Goal: Transaction & Acquisition: Purchase product/service

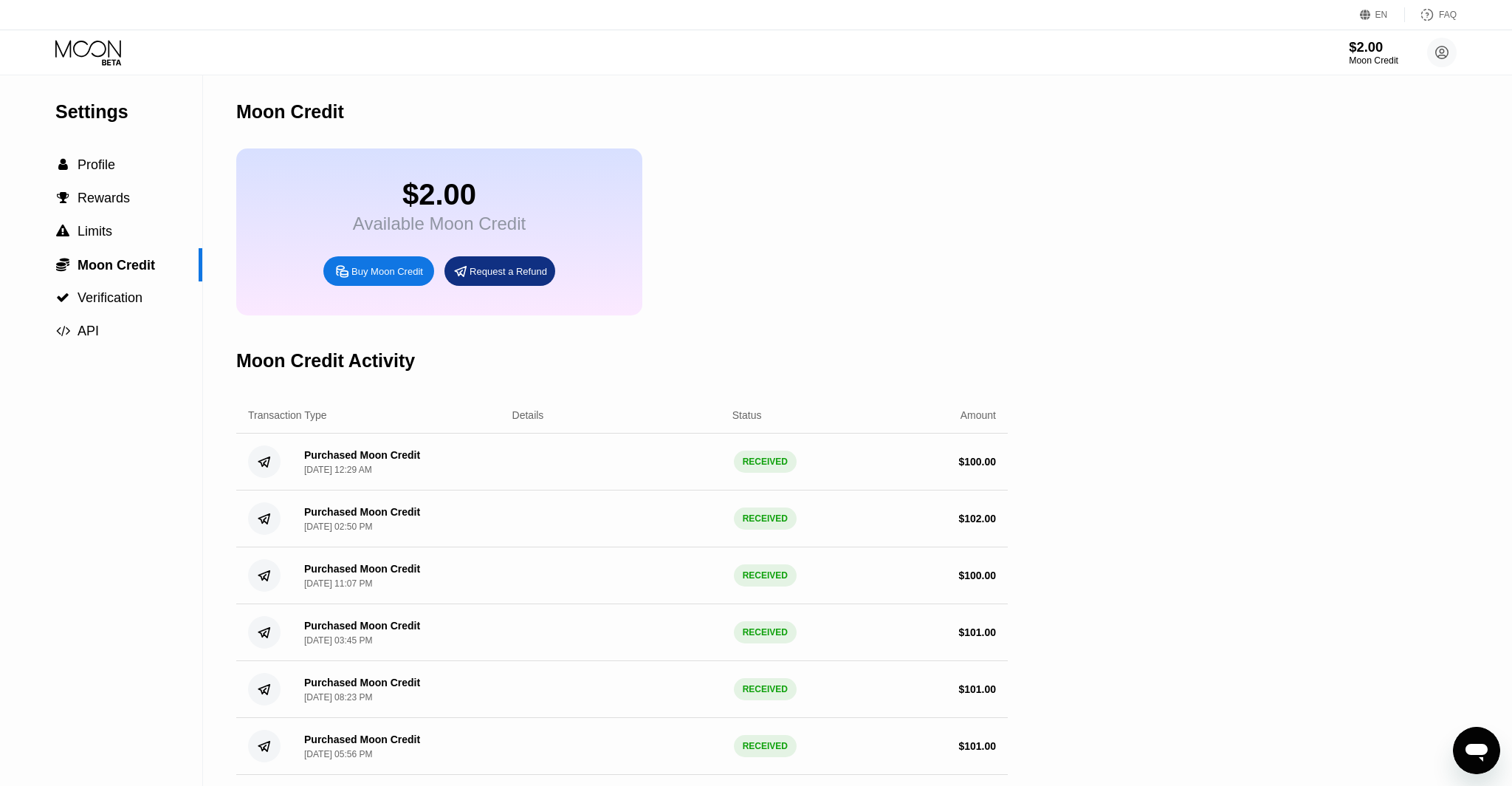
click at [1361, 48] on div "$2.00" at bounding box center [1372, 47] width 49 height 16
click at [1441, 51] on circle at bounding box center [1441, 52] width 29 height 29
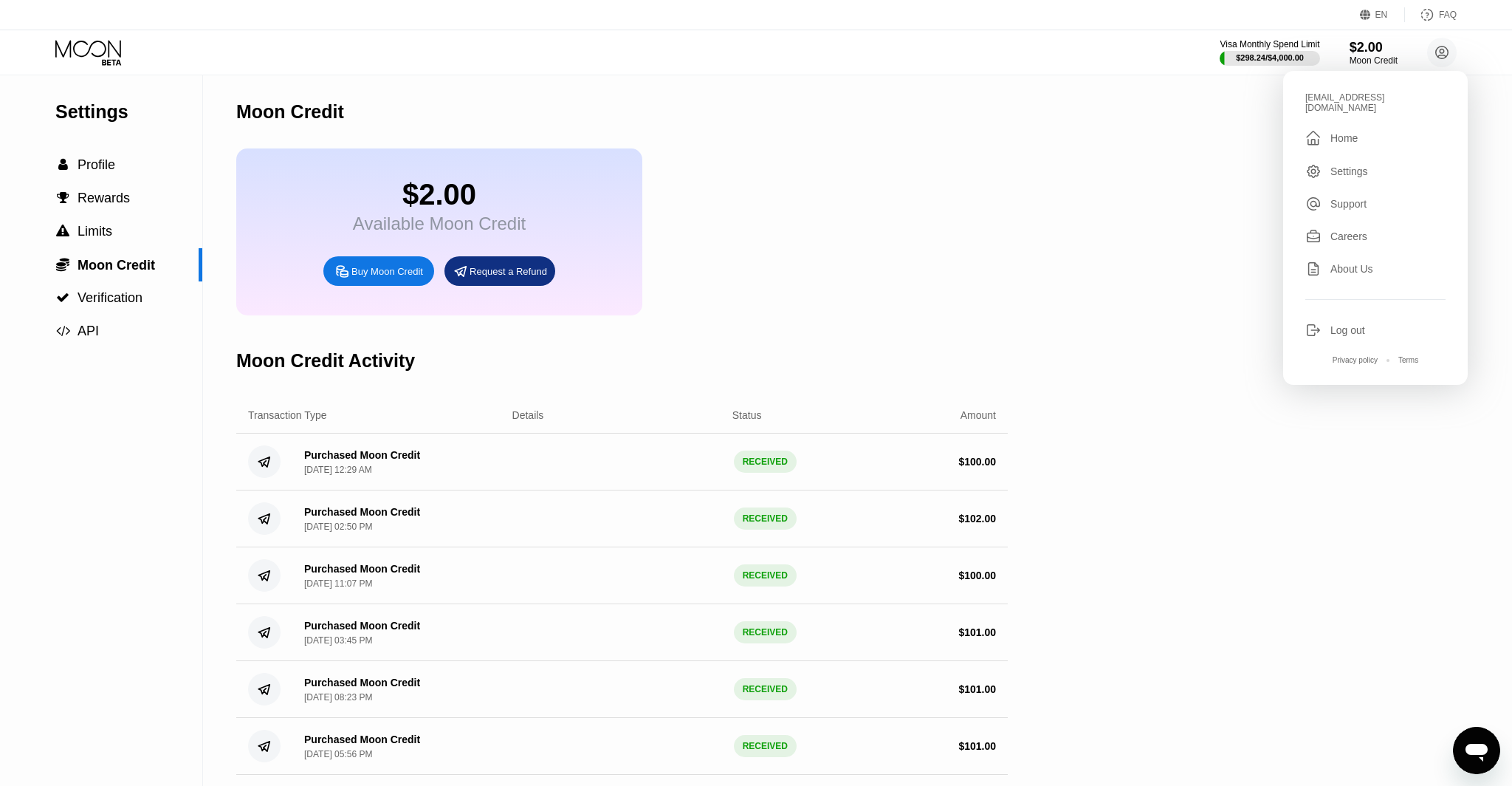
click at [1342, 324] on div "Log out" at bounding box center [1347, 330] width 35 height 12
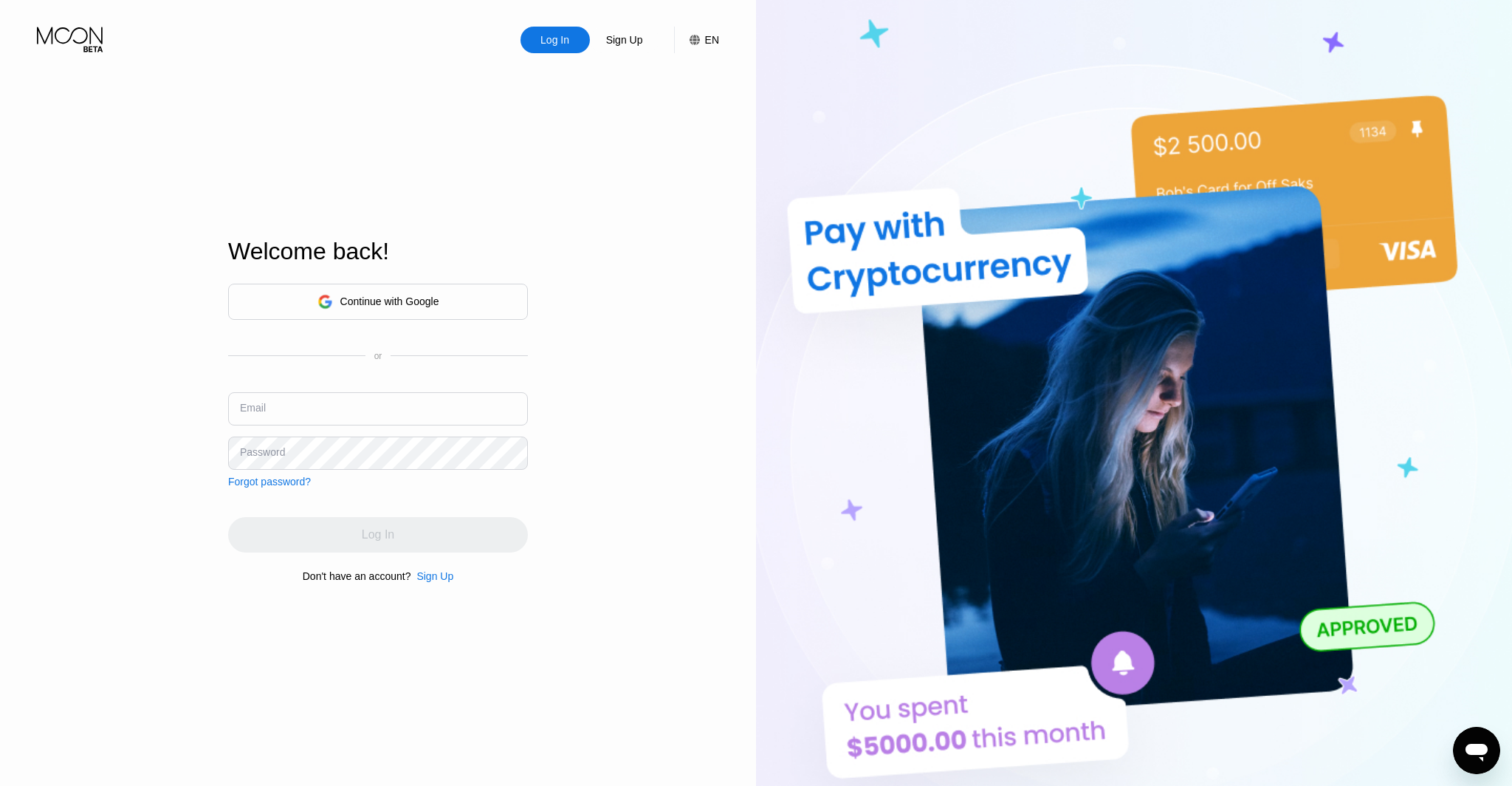
type input "ceo@dithailand.com"
click at [341, 404] on input "ceo@dithailand.com" at bounding box center [377, 409] width 300 height 33
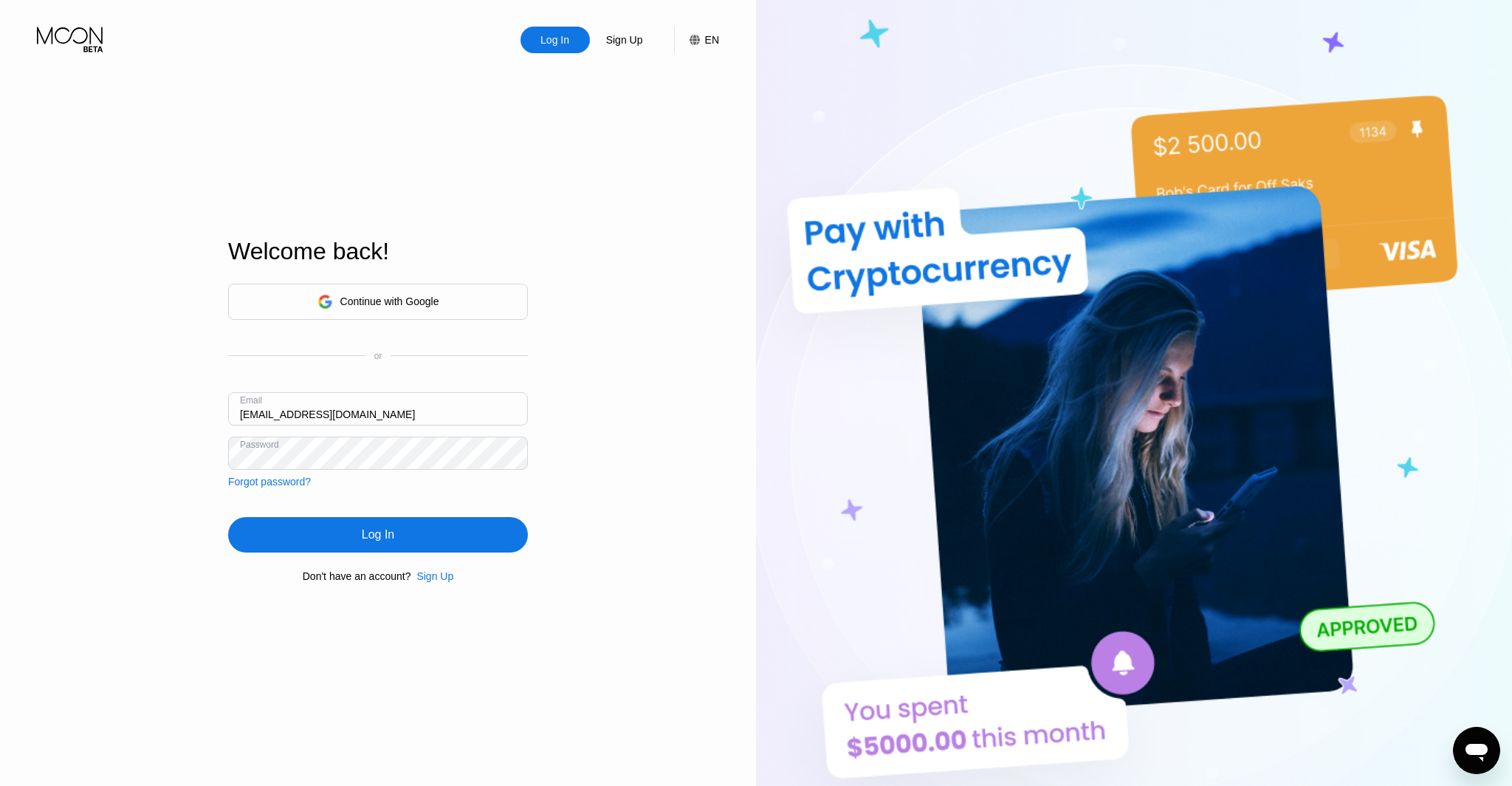
click at [449, 524] on div "Log In" at bounding box center [377, 535] width 300 height 36
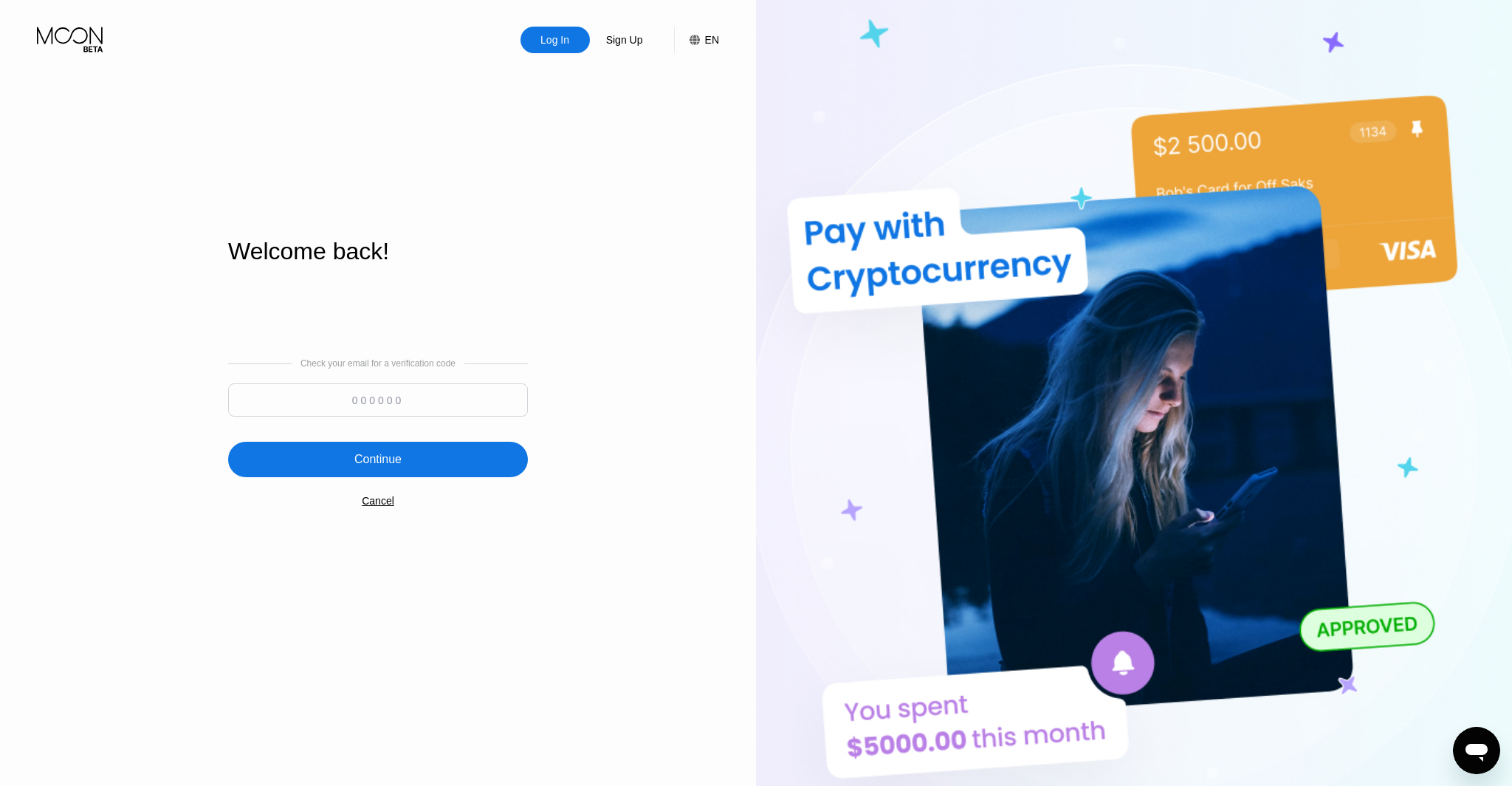
click at [422, 387] on input at bounding box center [377, 400] width 300 height 33
click at [396, 484] on div "Check your email for a verification code 105422 Continue Cancel" at bounding box center [377, 432] width 300 height 300
click at [398, 477] on div "Check your email for a verification code 105422 Continue Cancel" at bounding box center [377, 432] width 300 height 300
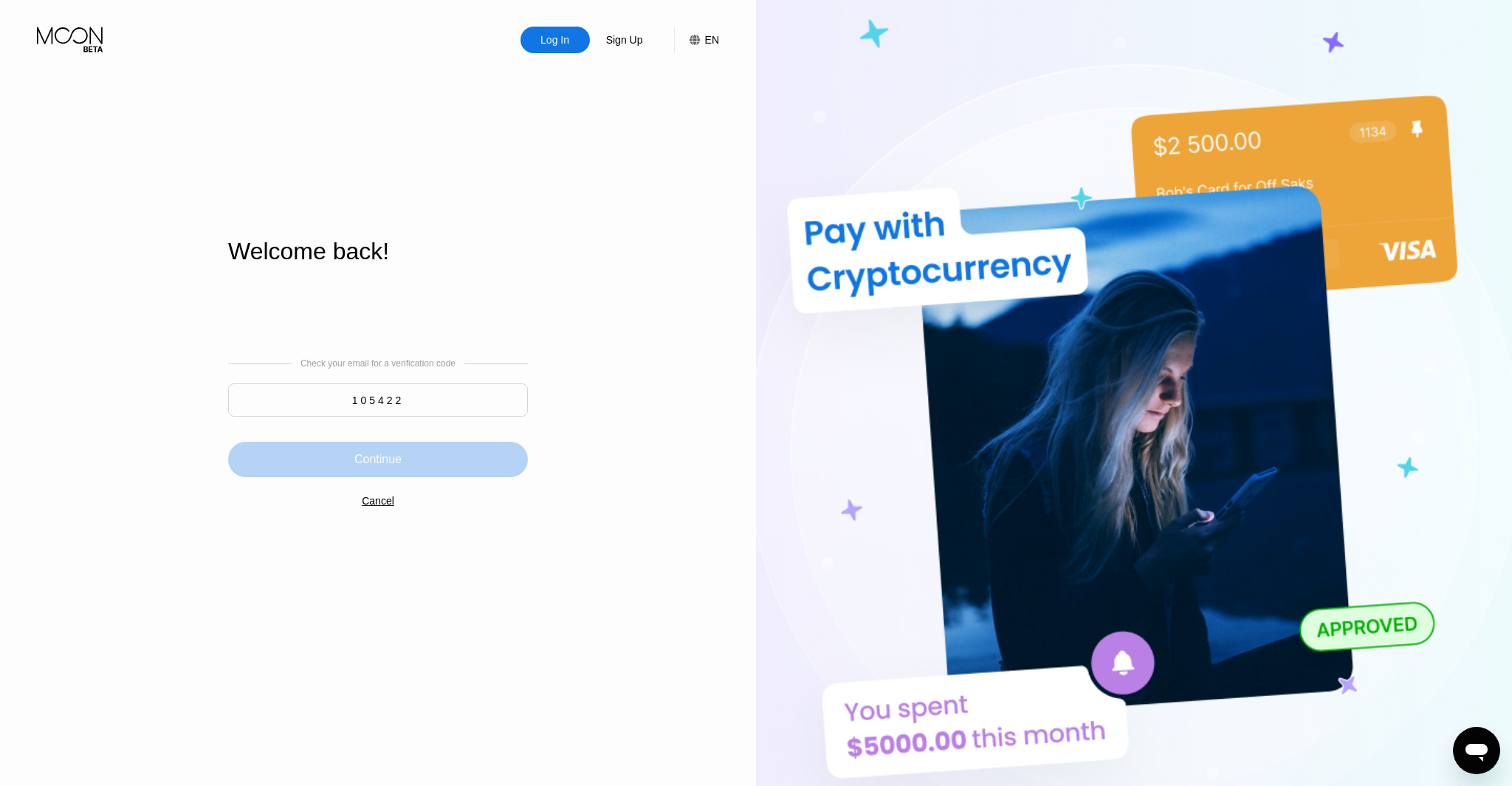
click at [402, 461] on div "Continue" at bounding box center [377, 459] width 300 height 36
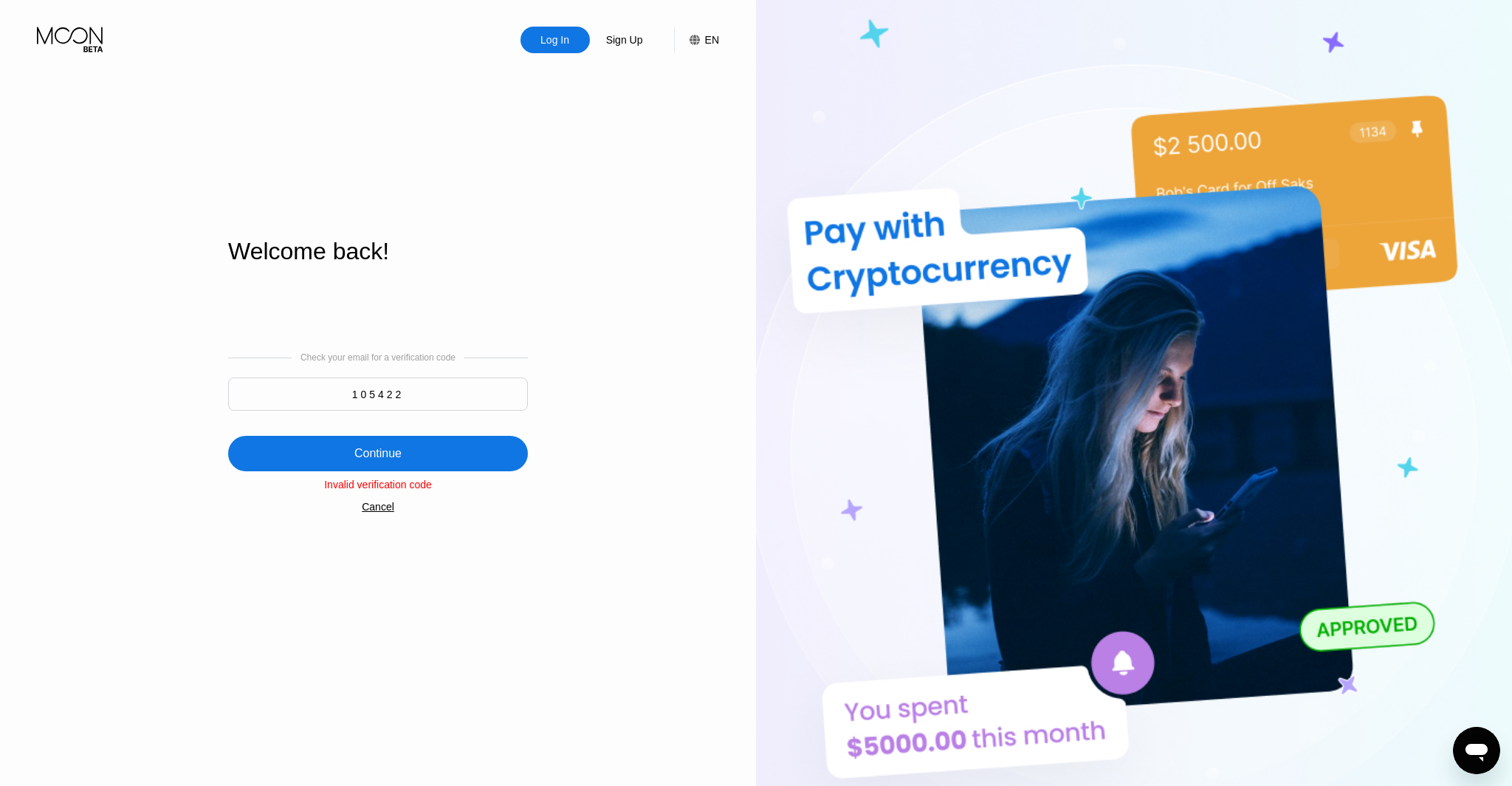
click at [396, 393] on input "105422" at bounding box center [377, 394] width 300 height 33
click at [395, 393] on input "105422" at bounding box center [377, 394] width 300 height 33
click at [390, 392] on input "105422" at bounding box center [377, 394] width 300 height 33
click at [392, 391] on input "105422" at bounding box center [377, 394] width 300 height 33
type input "105442"
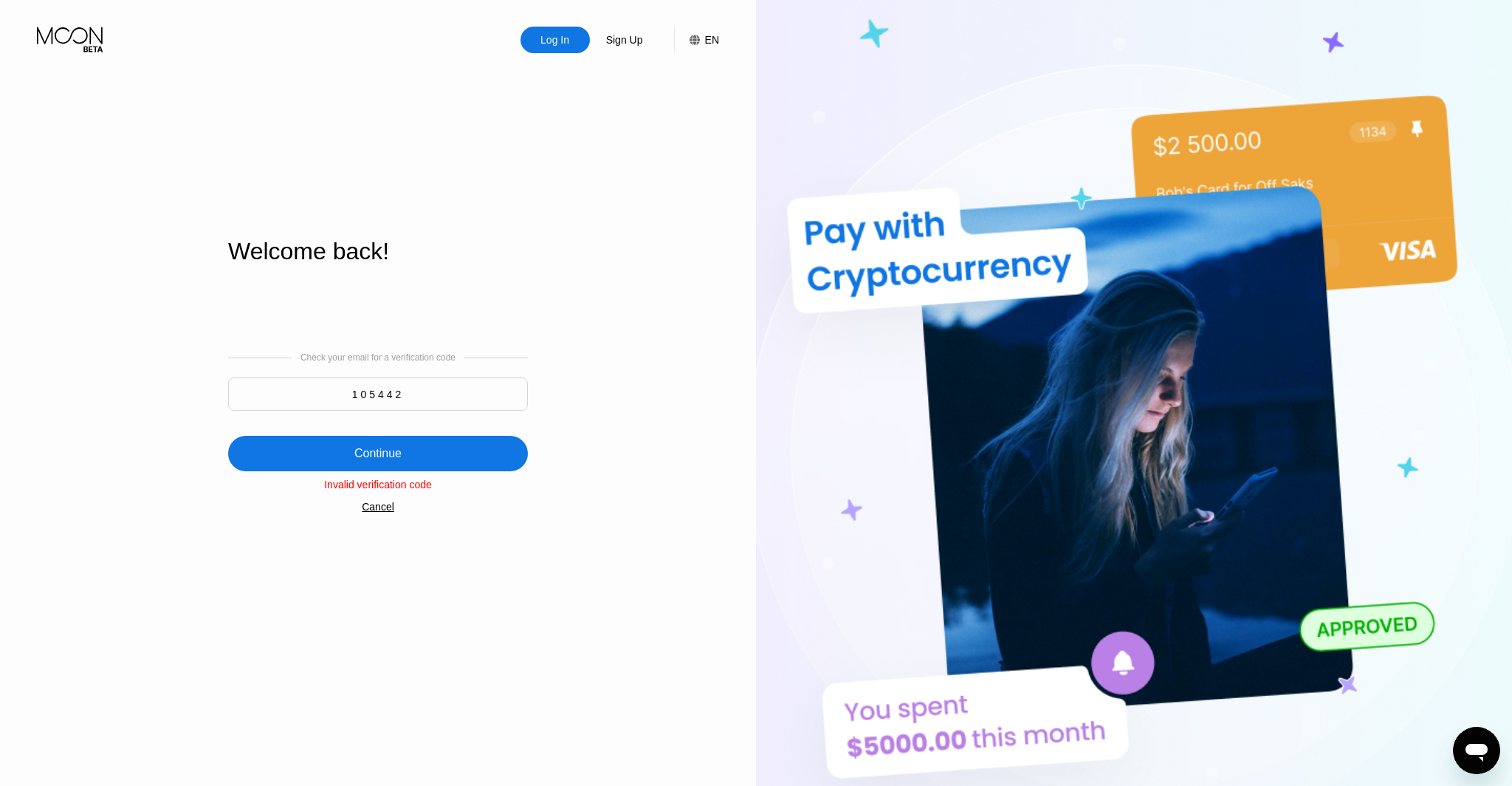
click at [409, 448] on div "Continue" at bounding box center [377, 453] width 300 height 36
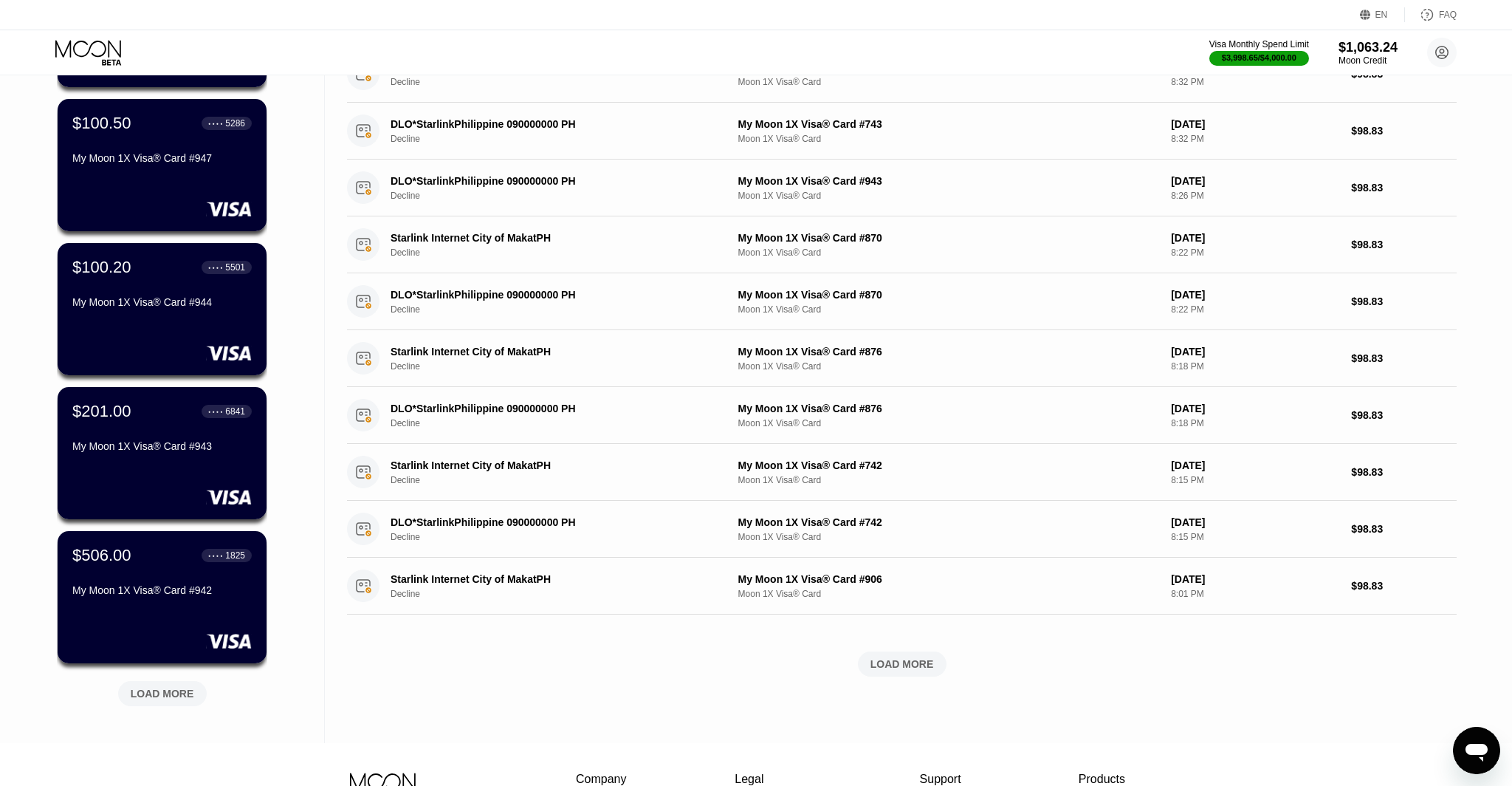
scroll to position [235, 0]
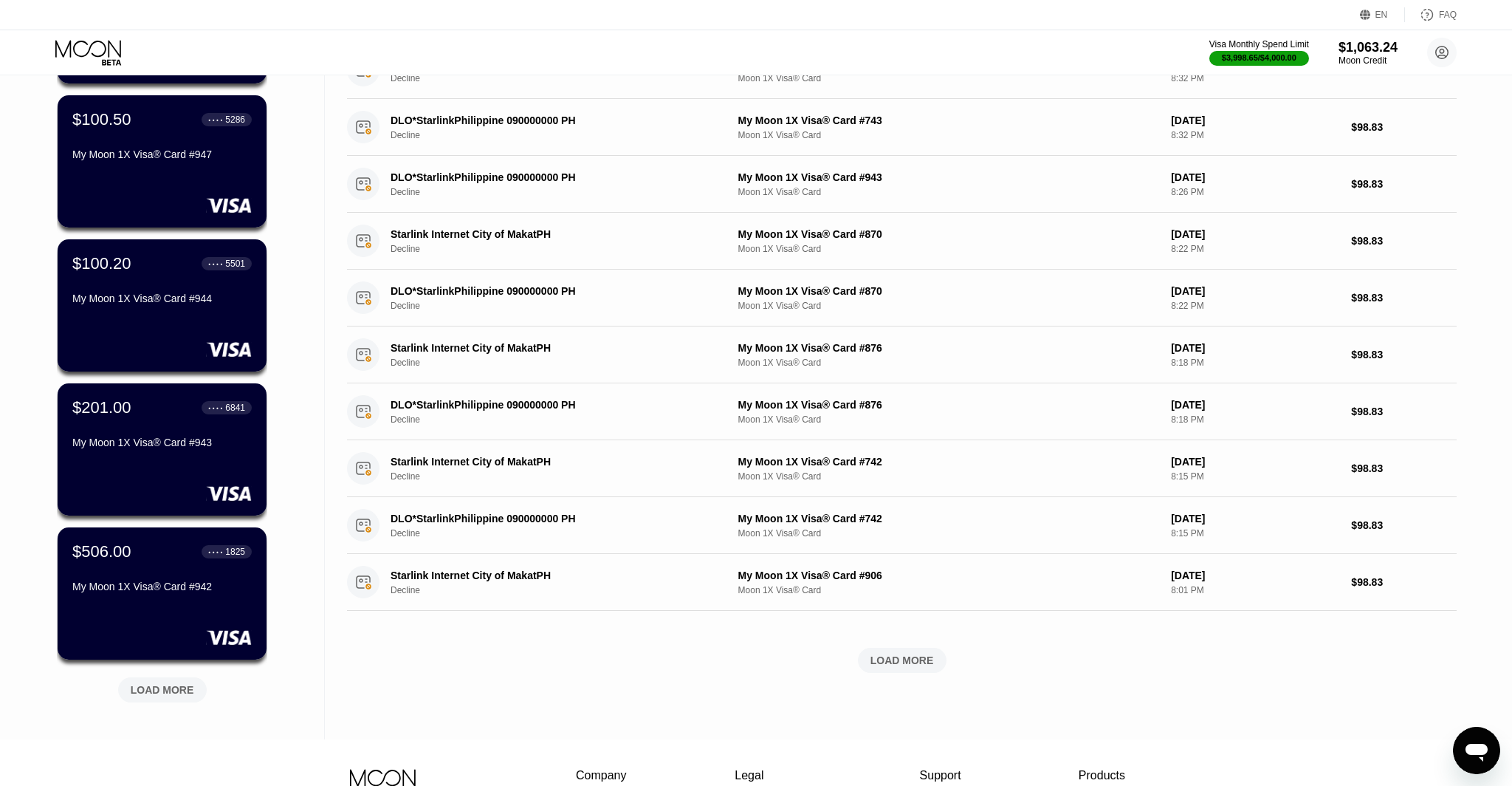
click at [1472, 743] on icon "Open messaging window" at bounding box center [1476, 752] width 22 height 17
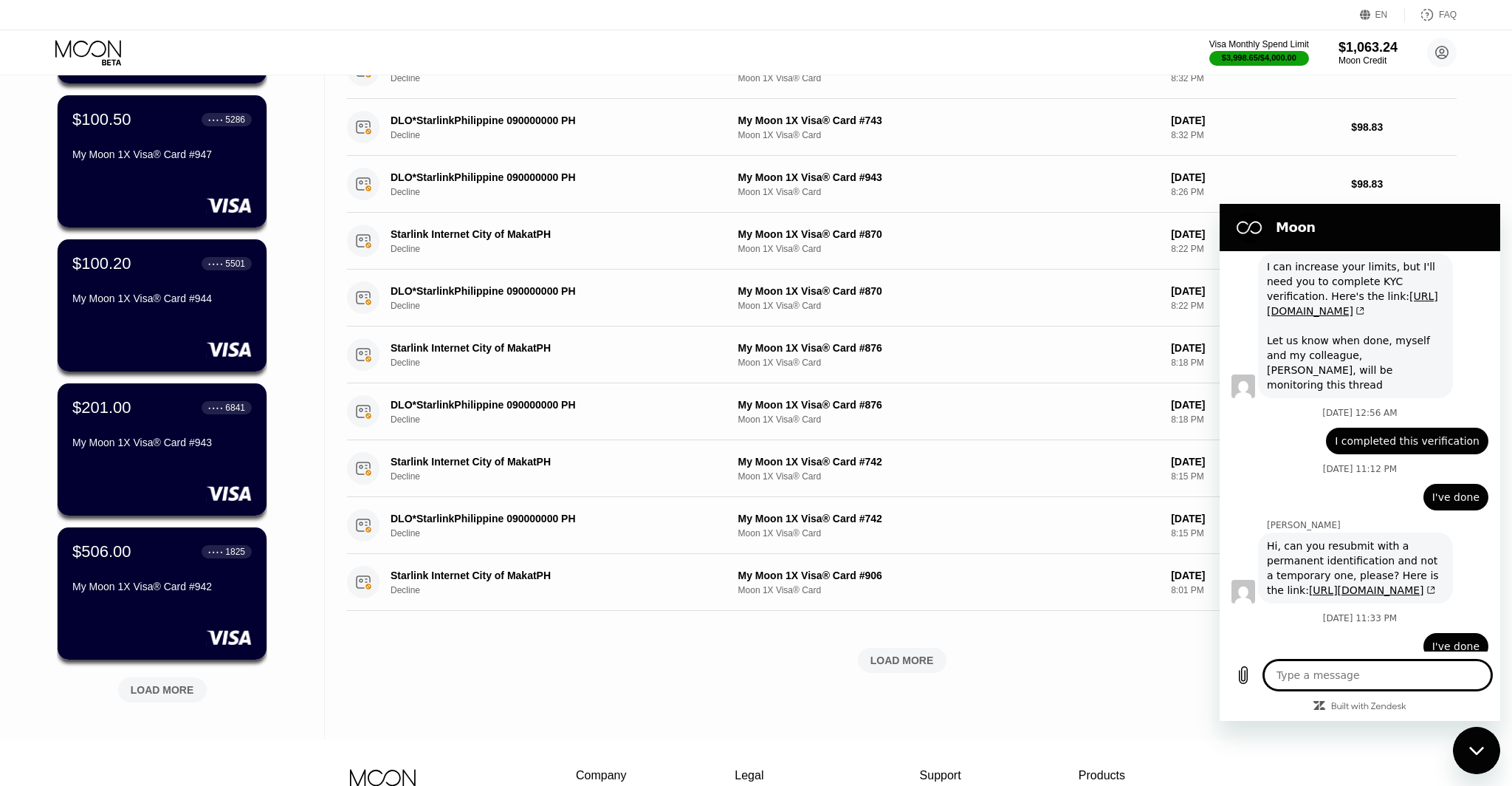
scroll to position [5531, 0]
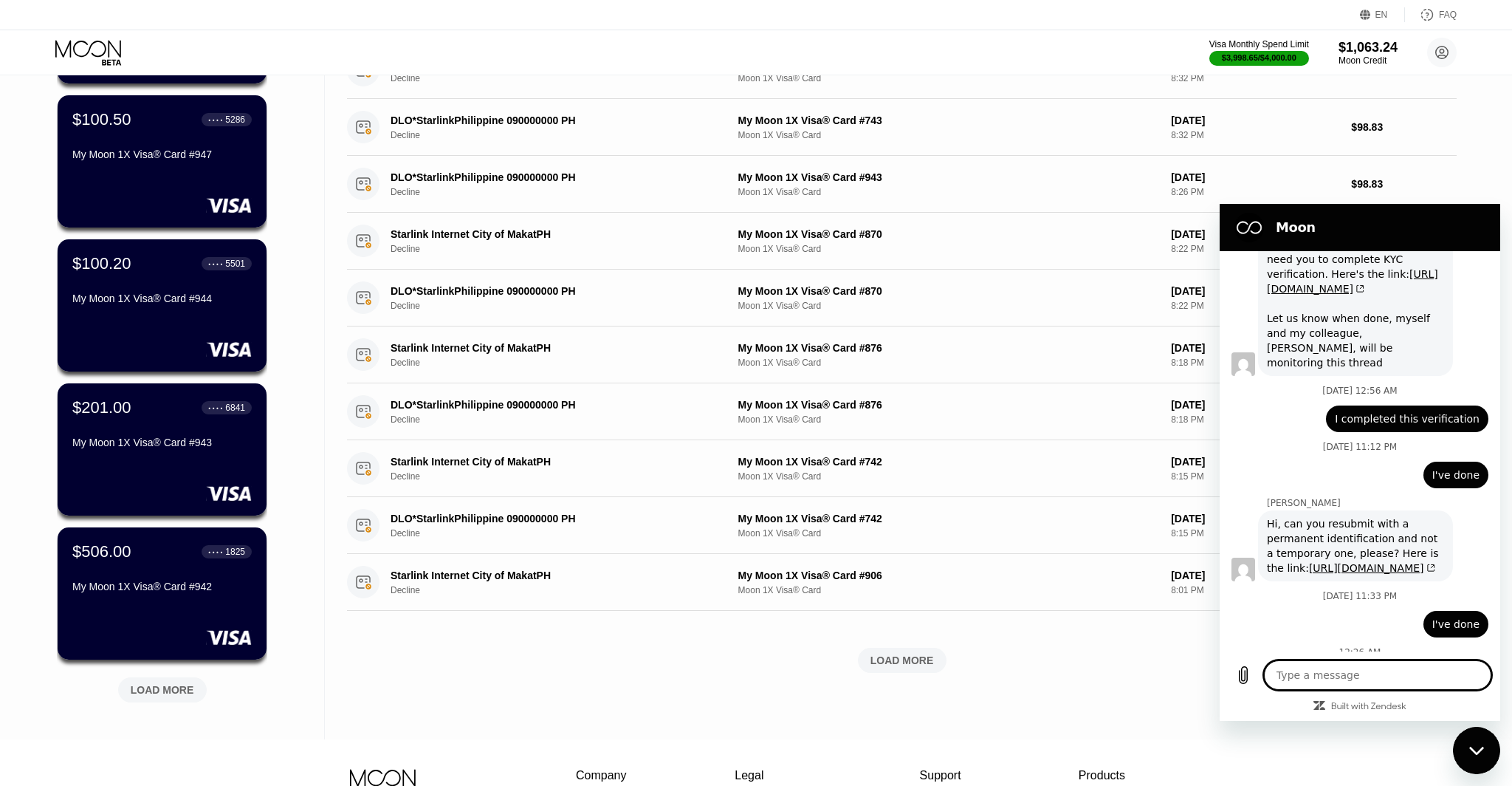
click at [1465, 731] on div "Close messaging window" at bounding box center [1476, 750] width 45 height 45
type textarea "x"
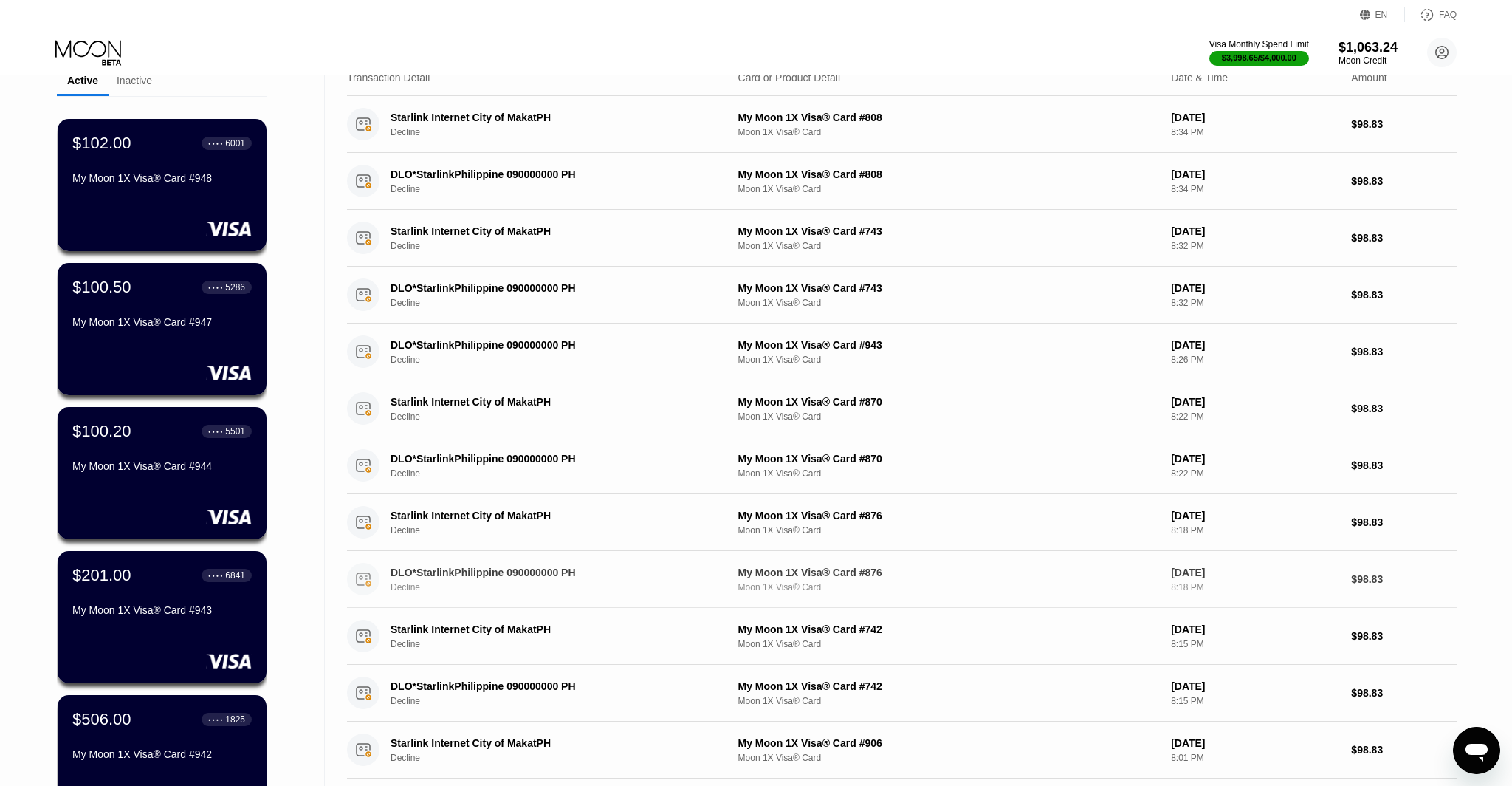
scroll to position [0, 0]
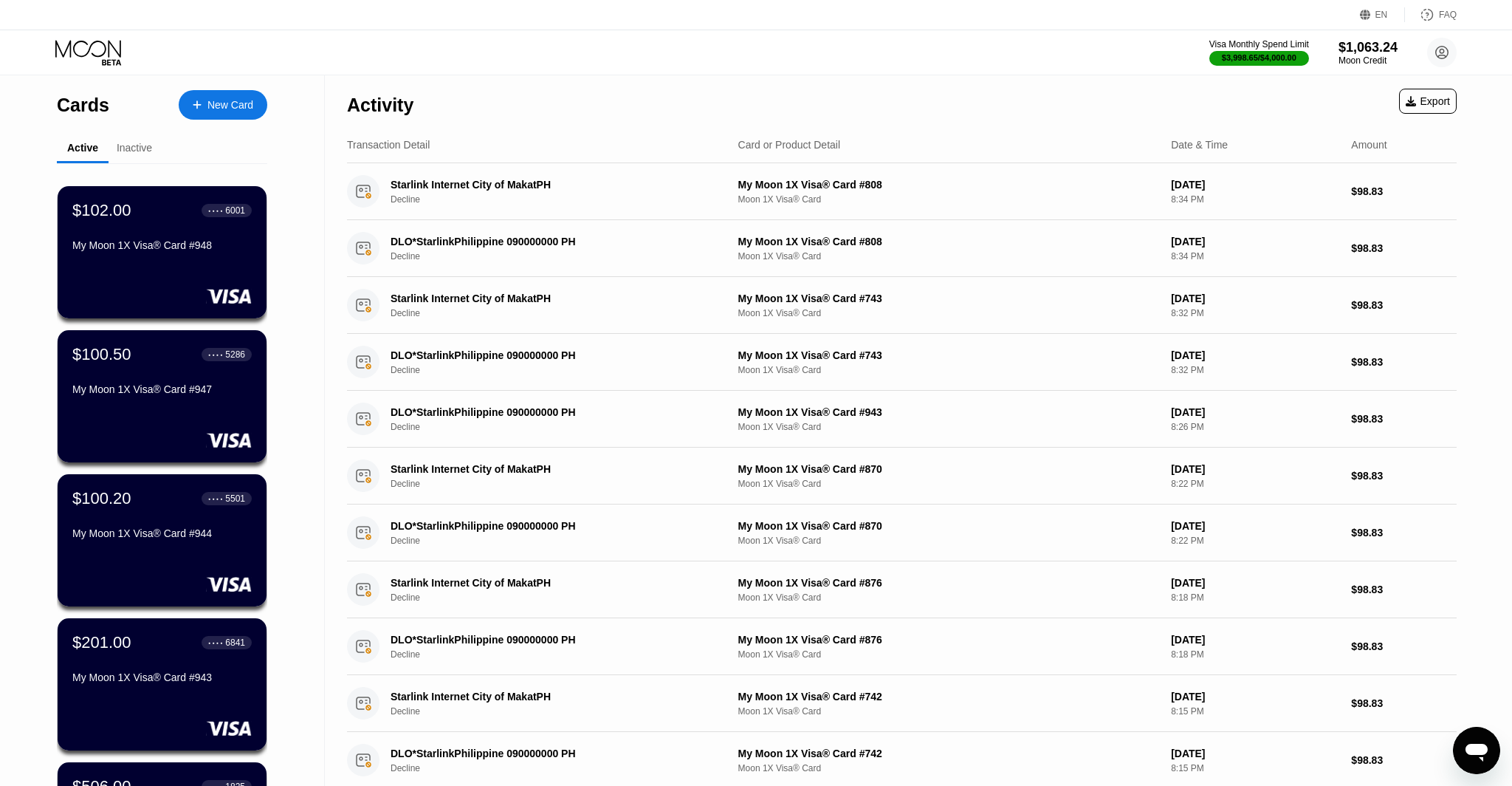
click at [211, 104] on div "New Card" at bounding box center [230, 105] width 46 height 13
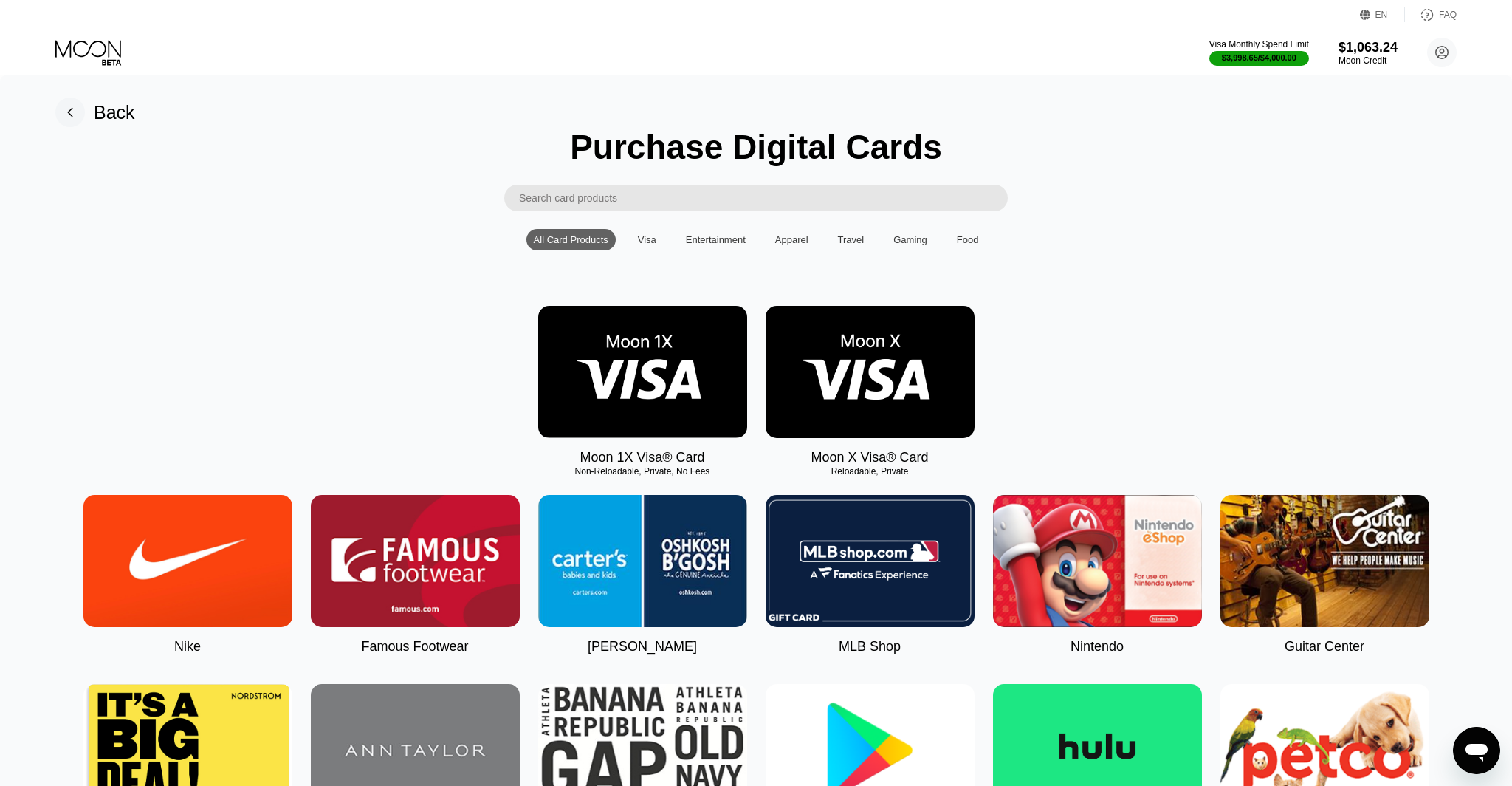
click at [657, 393] on img at bounding box center [642, 372] width 209 height 132
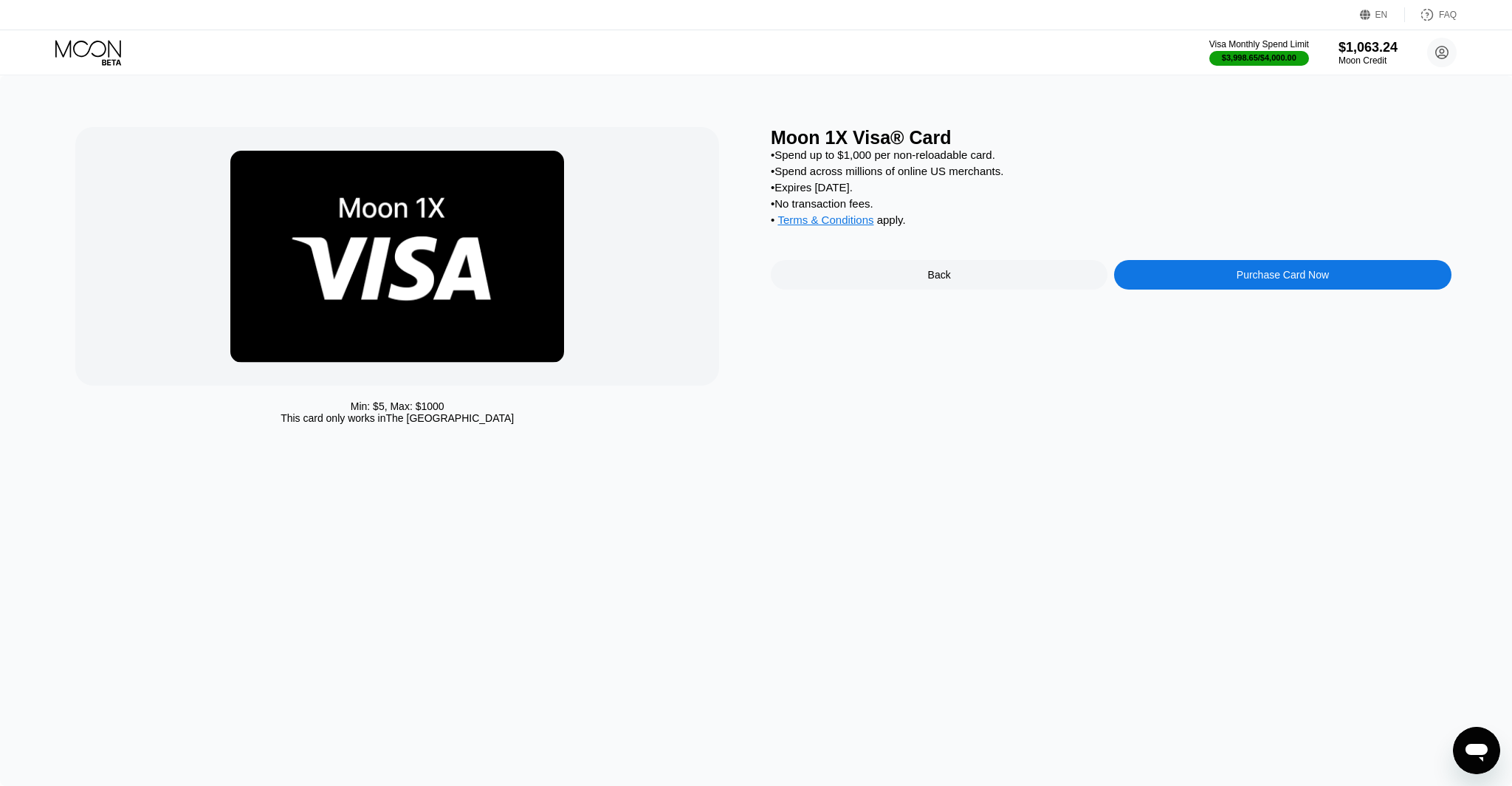
click at [952, 277] on div "Back" at bounding box center [939, 275] width 337 height 29
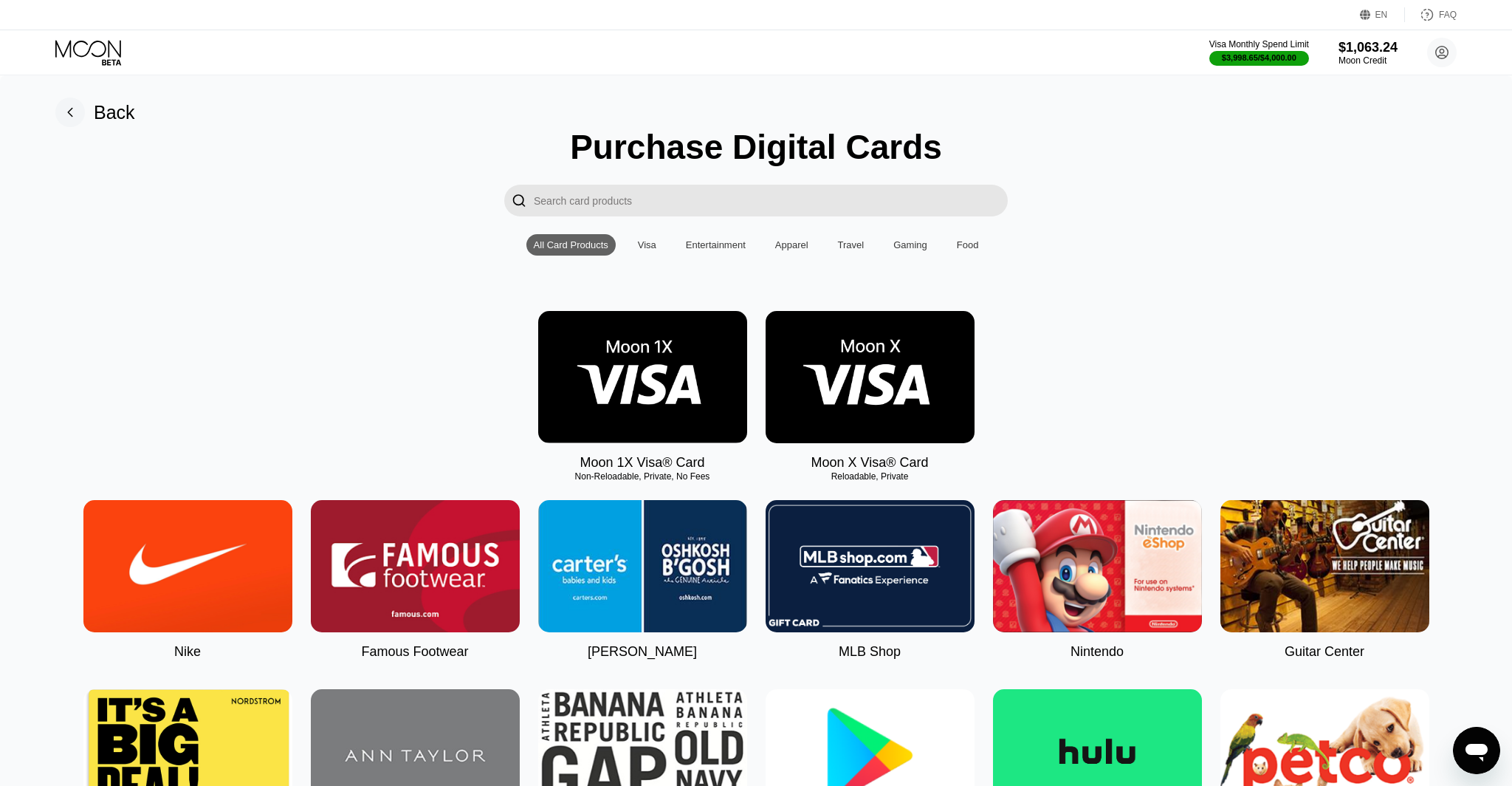
scroll to position [5531, 0]
click at [1360, 44] on div "$1,063.24" at bounding box center [1367, 47] width 60 height 16
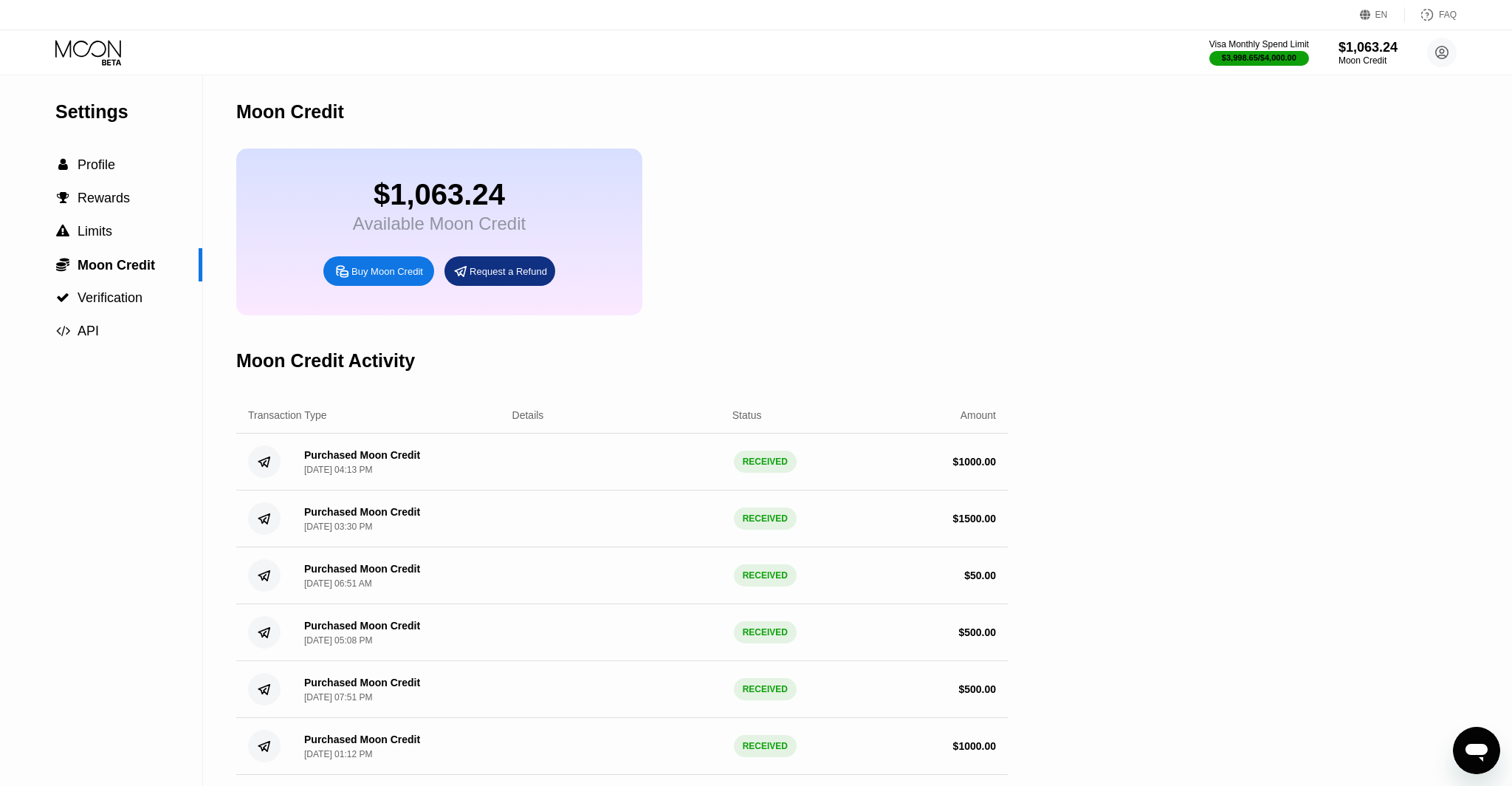
click at [115, 58] on icon at bounding box center [89, 52] width 69 height 26
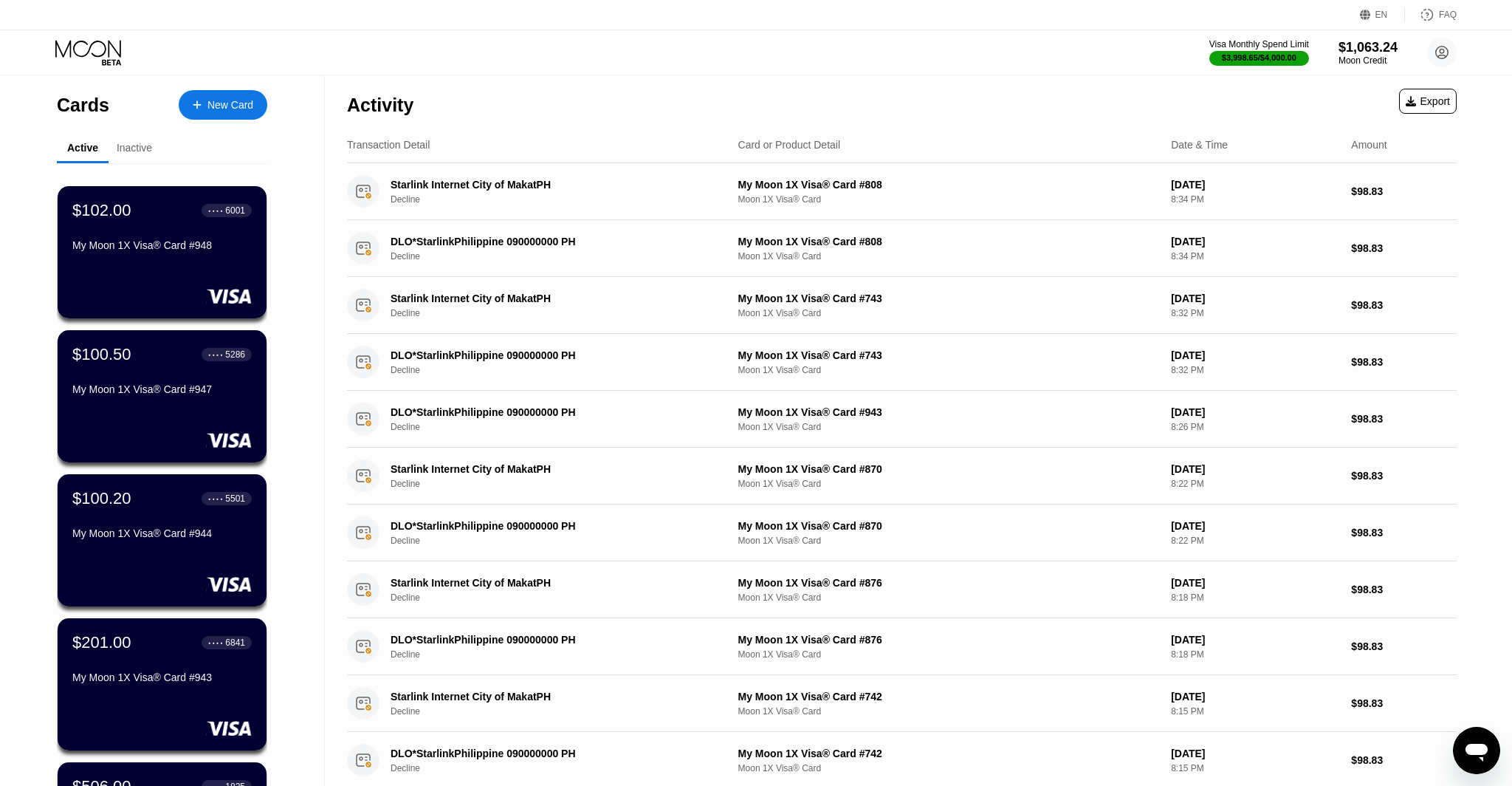
scroll to position [5531, 0]
click at [184, 203] on div "$102.00 ● ● ● ● 6001" at bounding box center [162, 210] width 180 height 19
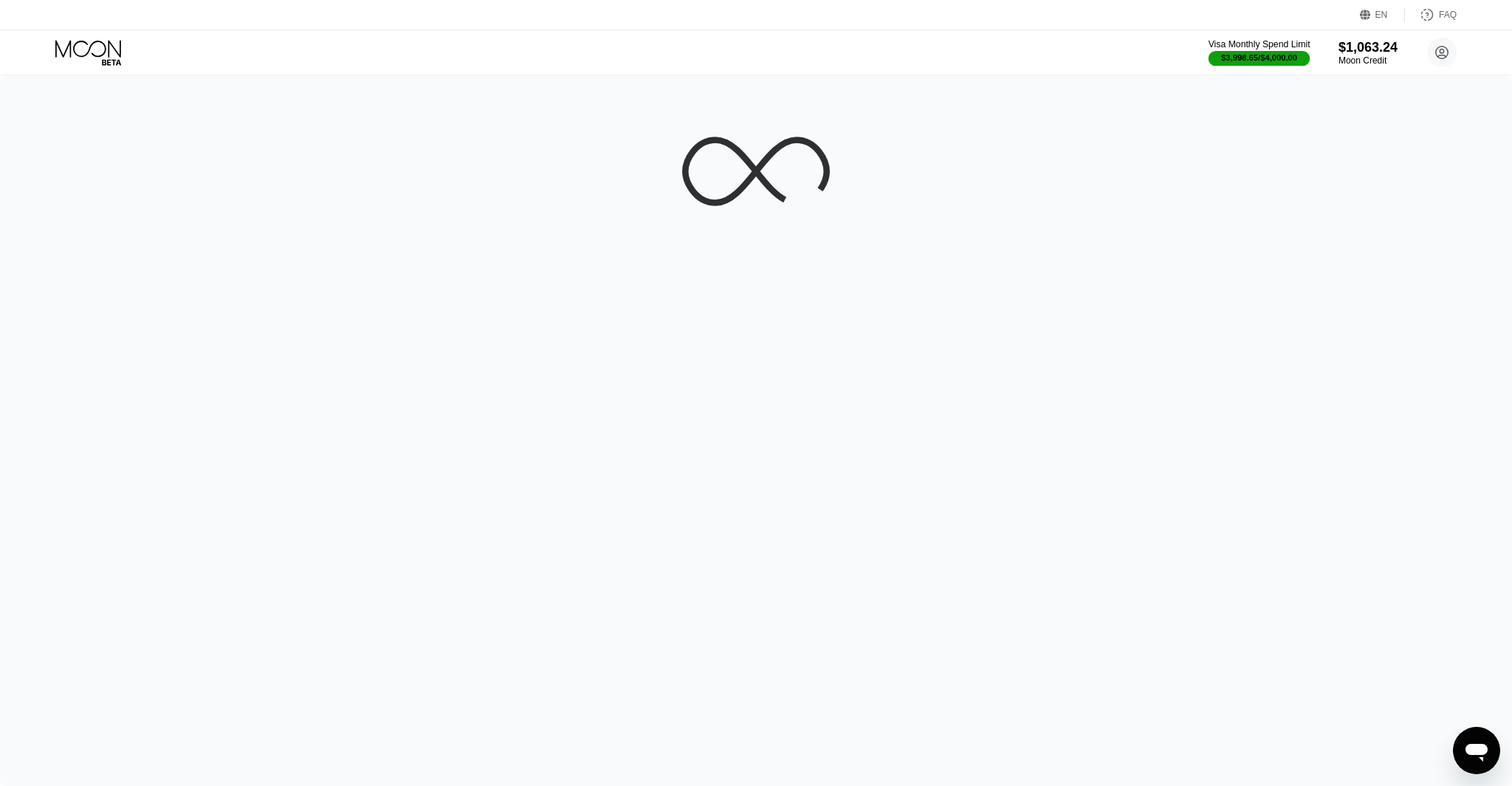
click at [1240, 57] on div "$3,998.65 / $4,000.00" at bounding box center [1259, 57] width 76 height 9
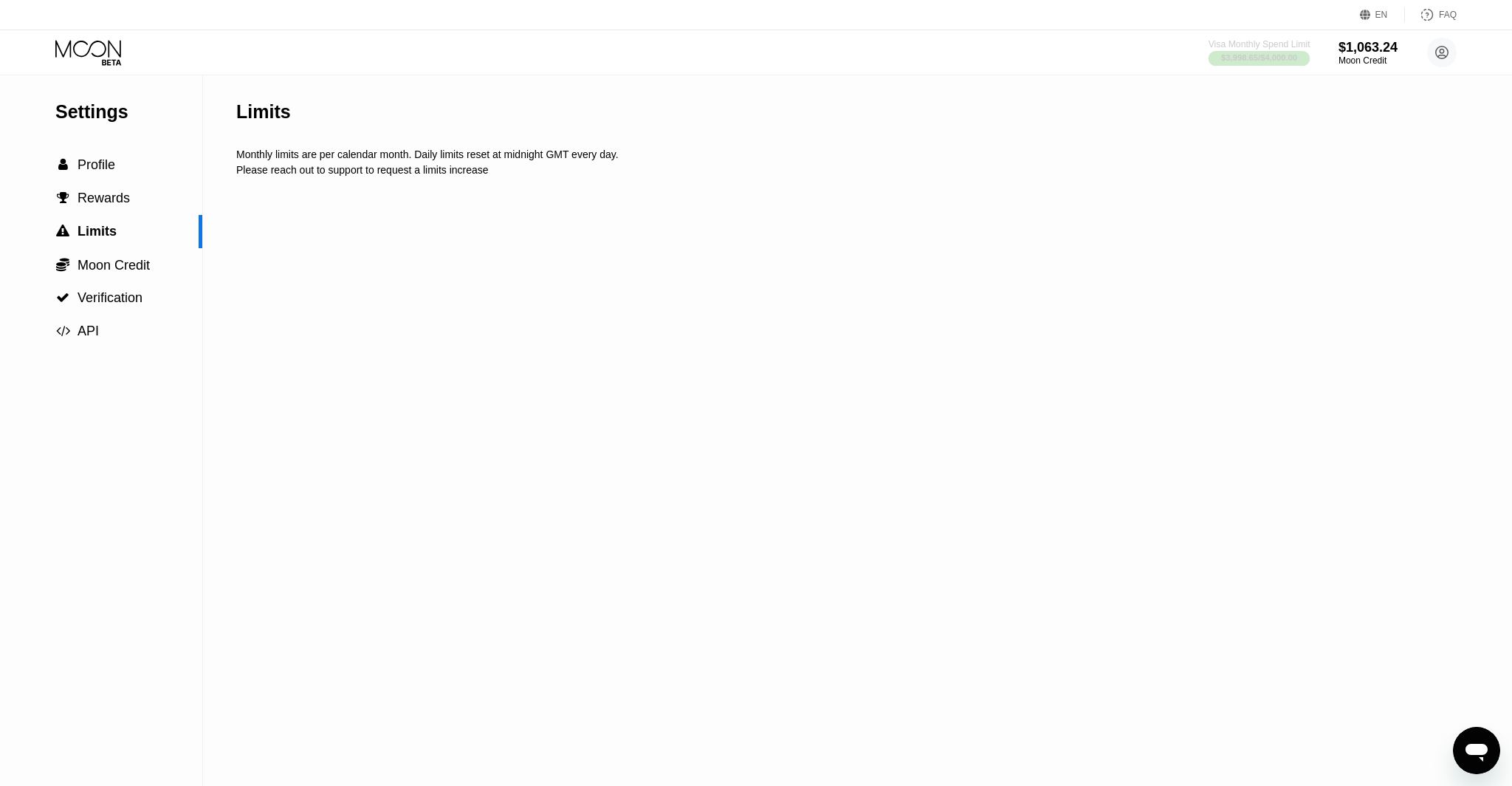
click at [1278, 54] on div "$3,998.65 / $4,000.00" at bounding box center [1259, 57] width 76 height 9
click at [1365, 48] on div "$1,063.24" at bounding box center [1367, 47] width 60 height 16
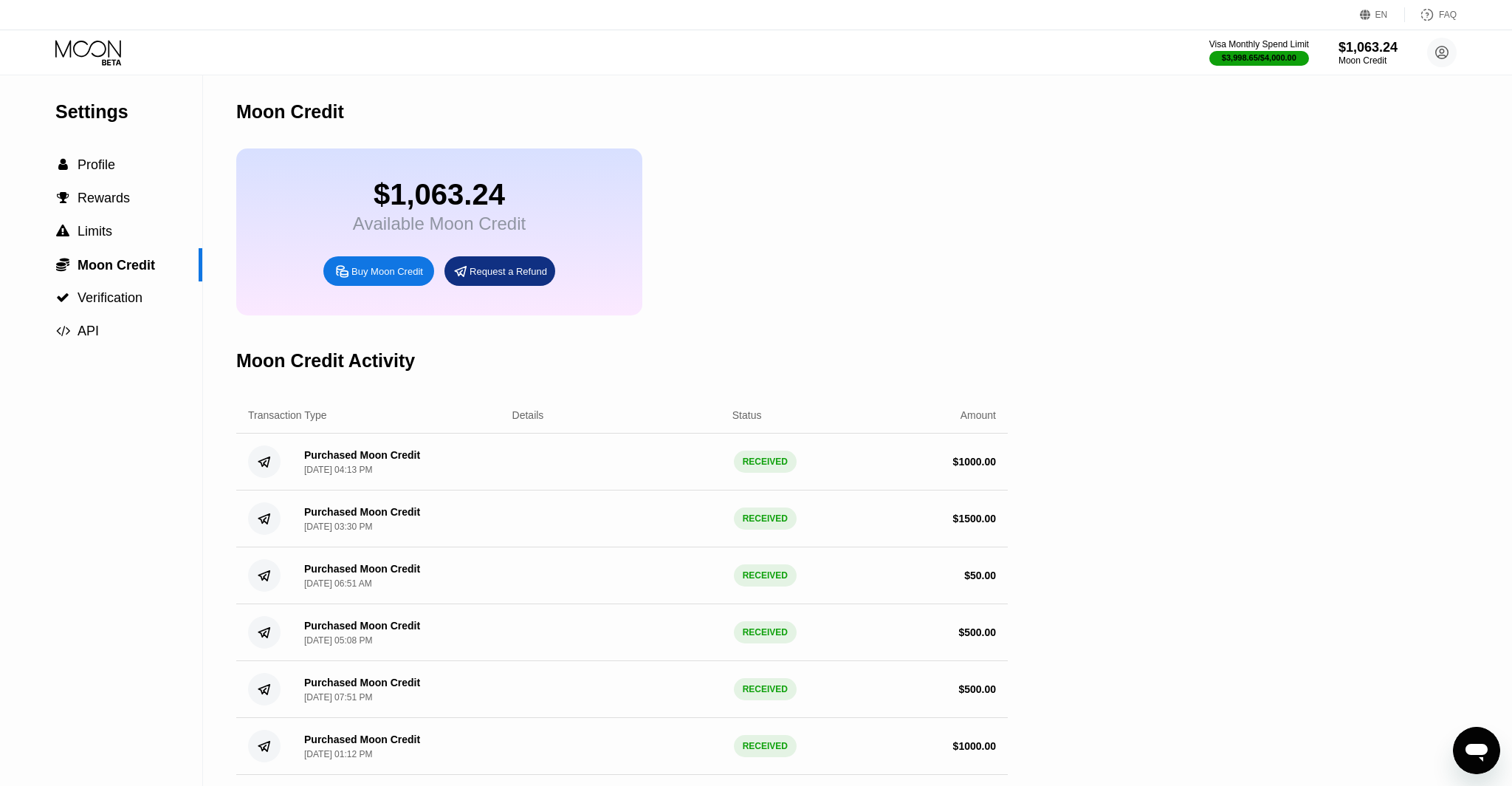
click at [82, 57] on icon at bounding box center [89, 52] width 69 height 26
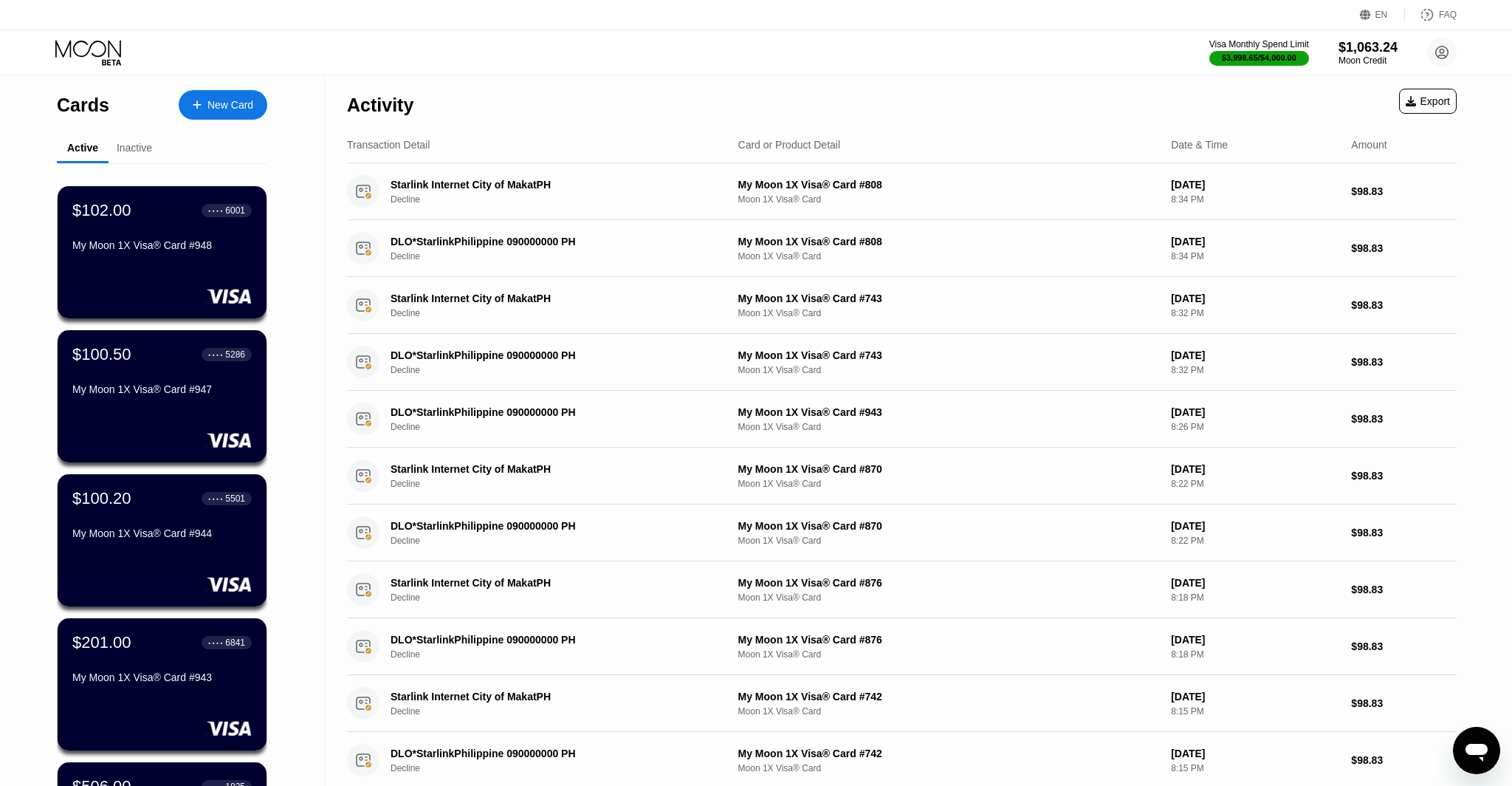
scroll to position [5531, 0]
click at [1367, 55] on div "Moon Credit" at bounding box center [1367, 60] width 60 height 11
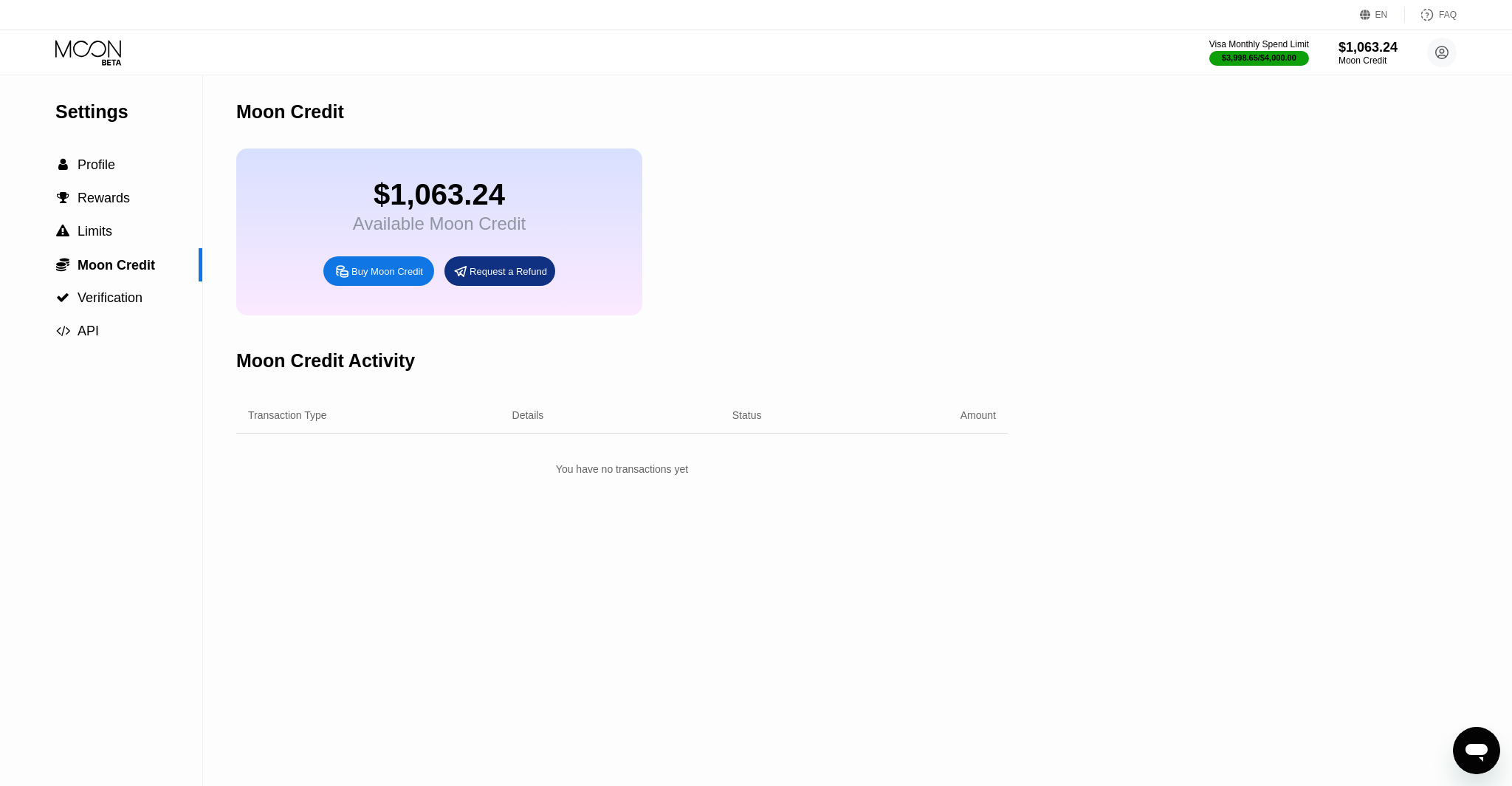
click at [1472, 736] on div "Open messaging window" at bounding box center [1476, 750] width 45 height 45
click at [1475, 738] on div "Close messaging window" at bounding box center [1476, 750] width 45 height 45
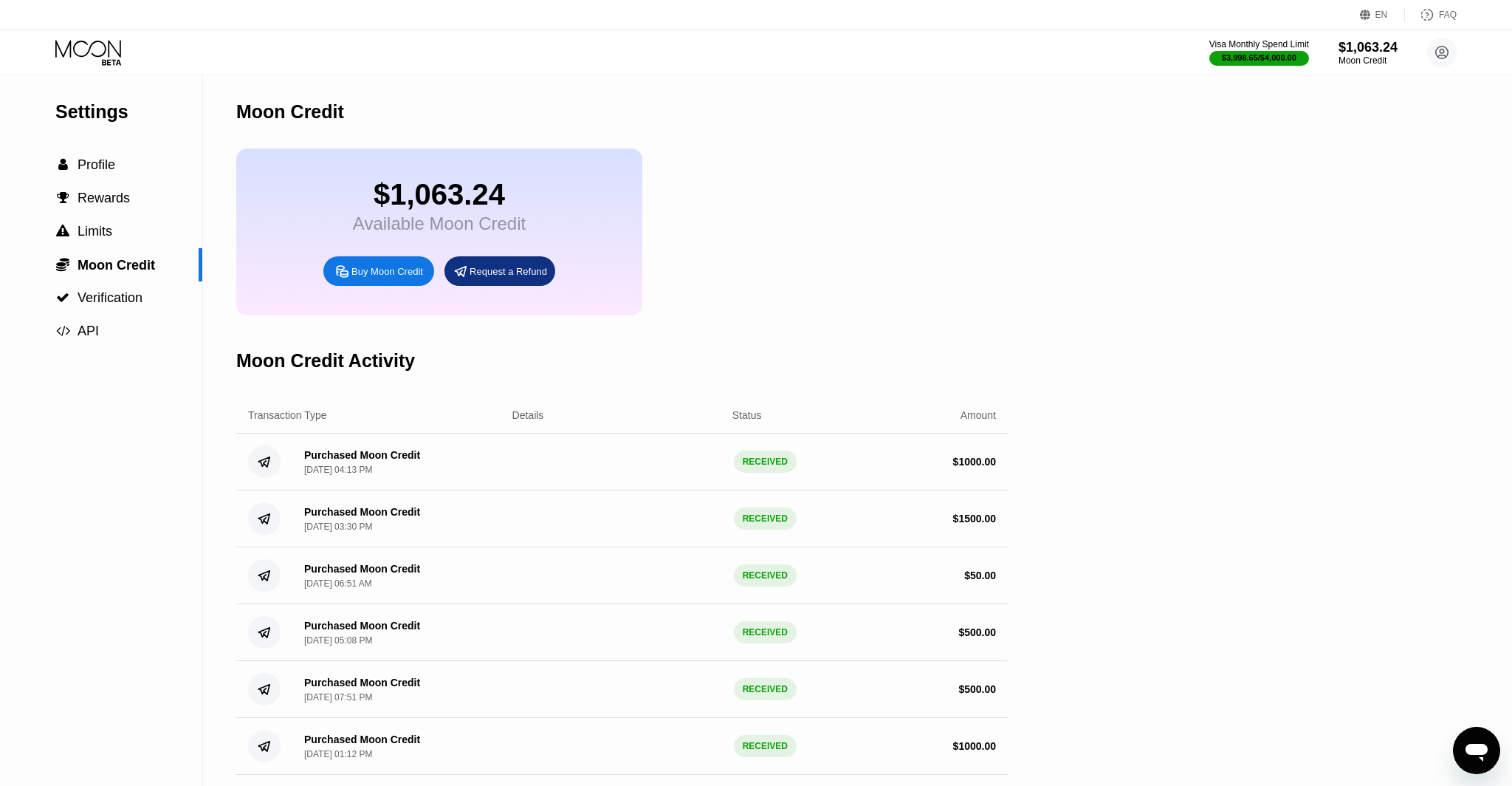
click at [107, 42] on icon at bounding box center [89, 52] width 69 height 26
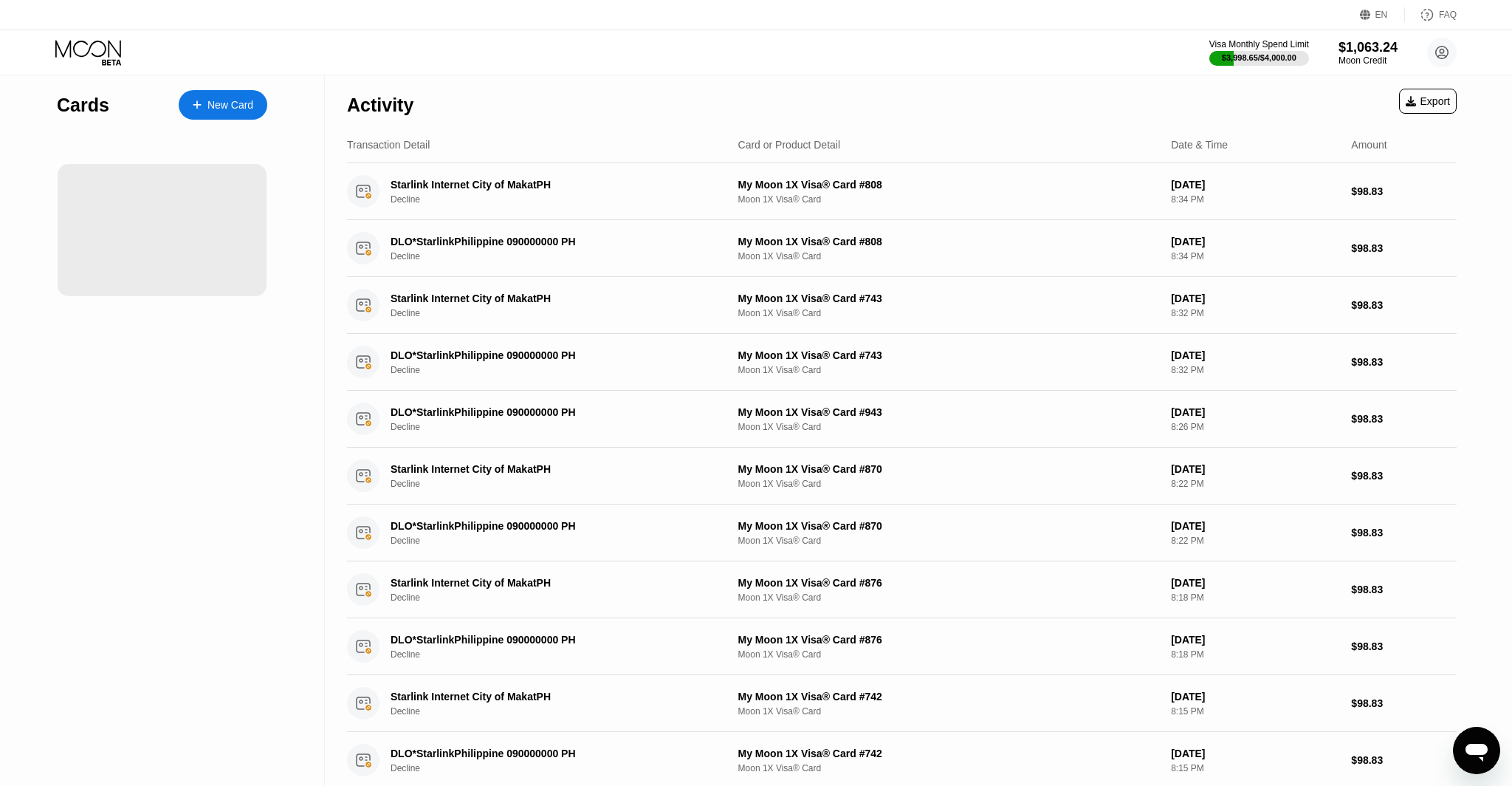
click at [1471, 742] on icon "Open messaging window" at bounding box center [1475, 750] width 26 height 26
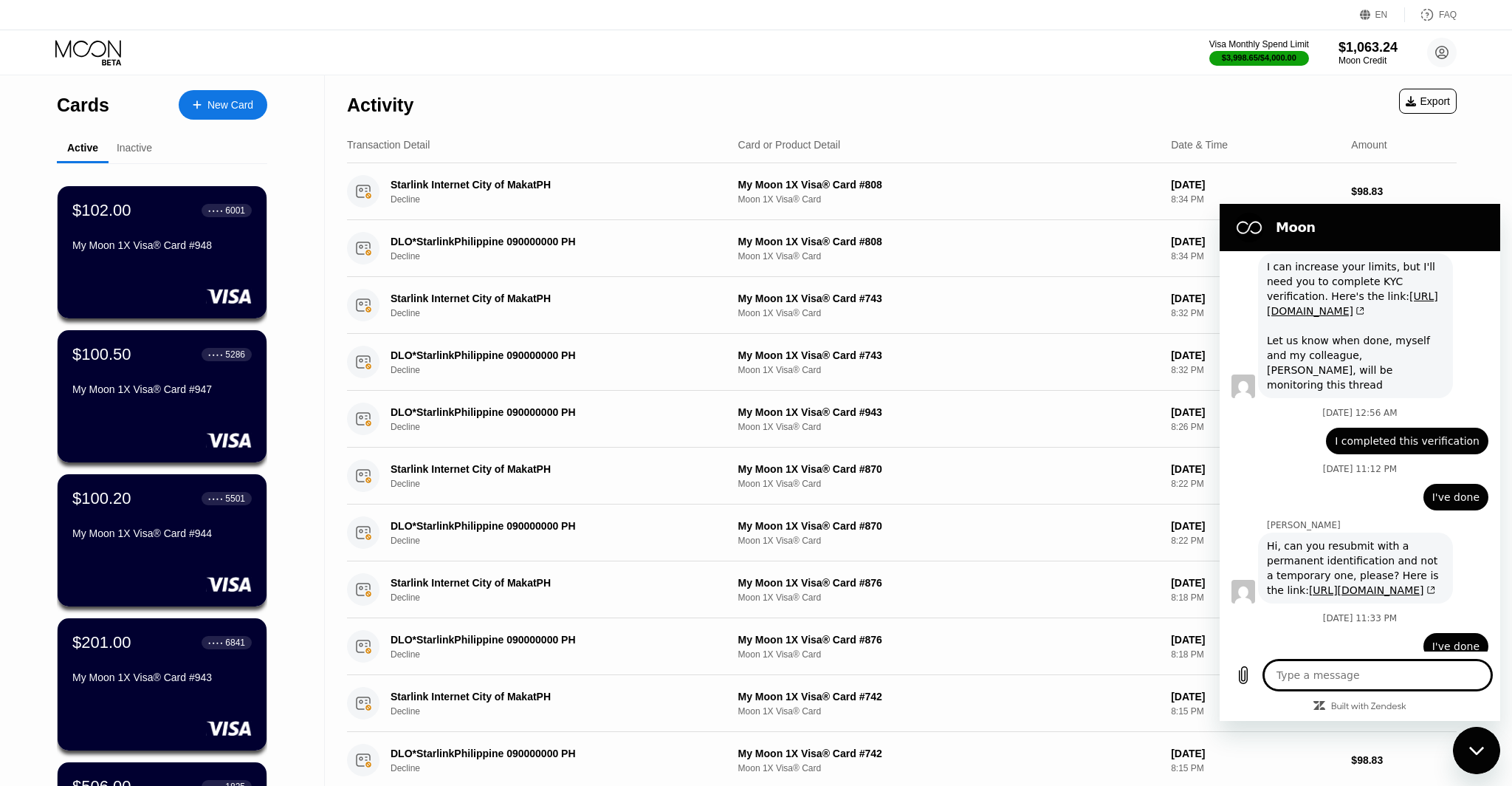
scroll to position [5531, 0]
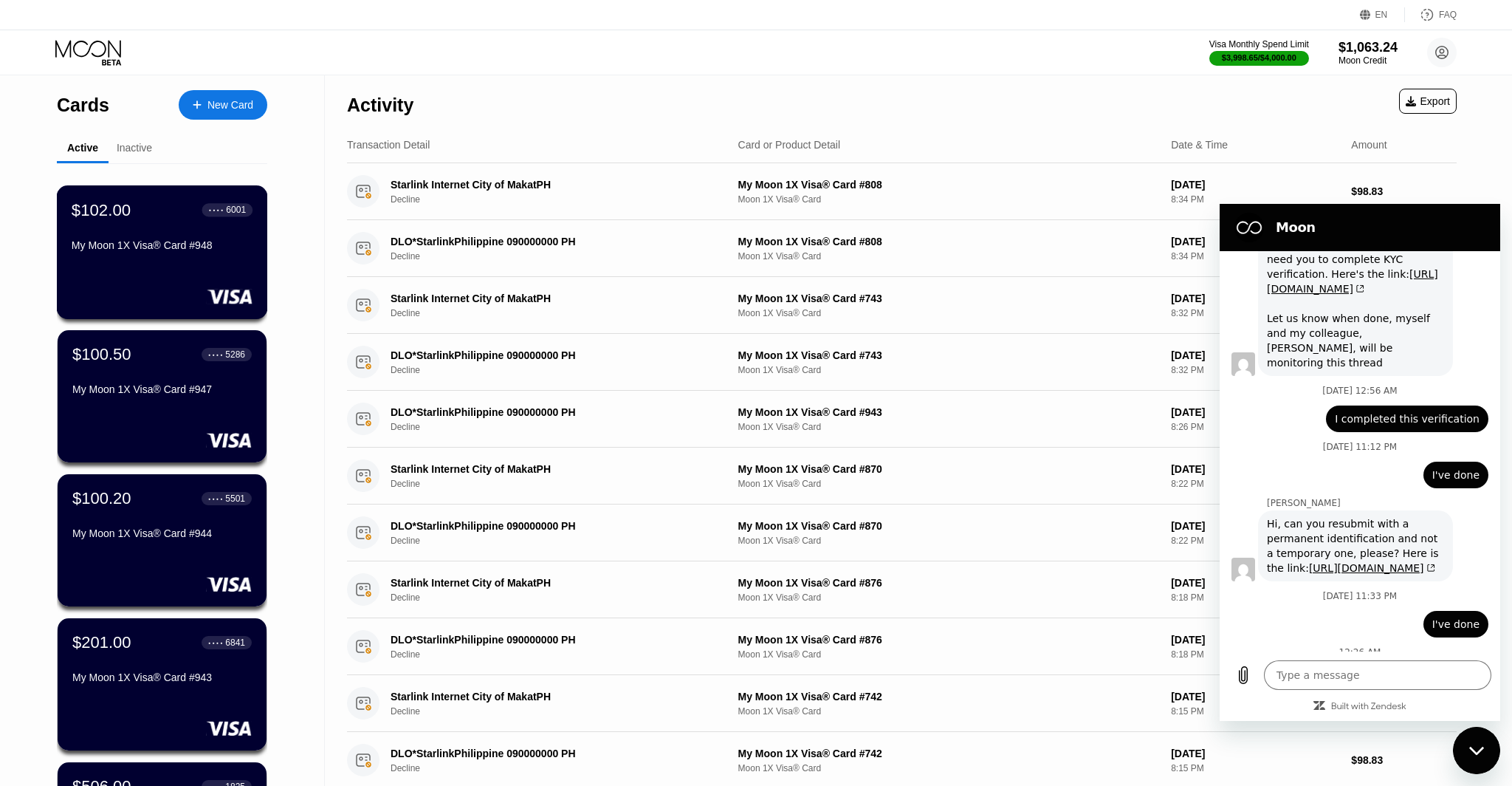
click at [89, 230] on div "$102.00 ● ● ● ● 6001 My Moon 1X Visa® Card #948" at bounding box center [162, 228] width 180 height 57
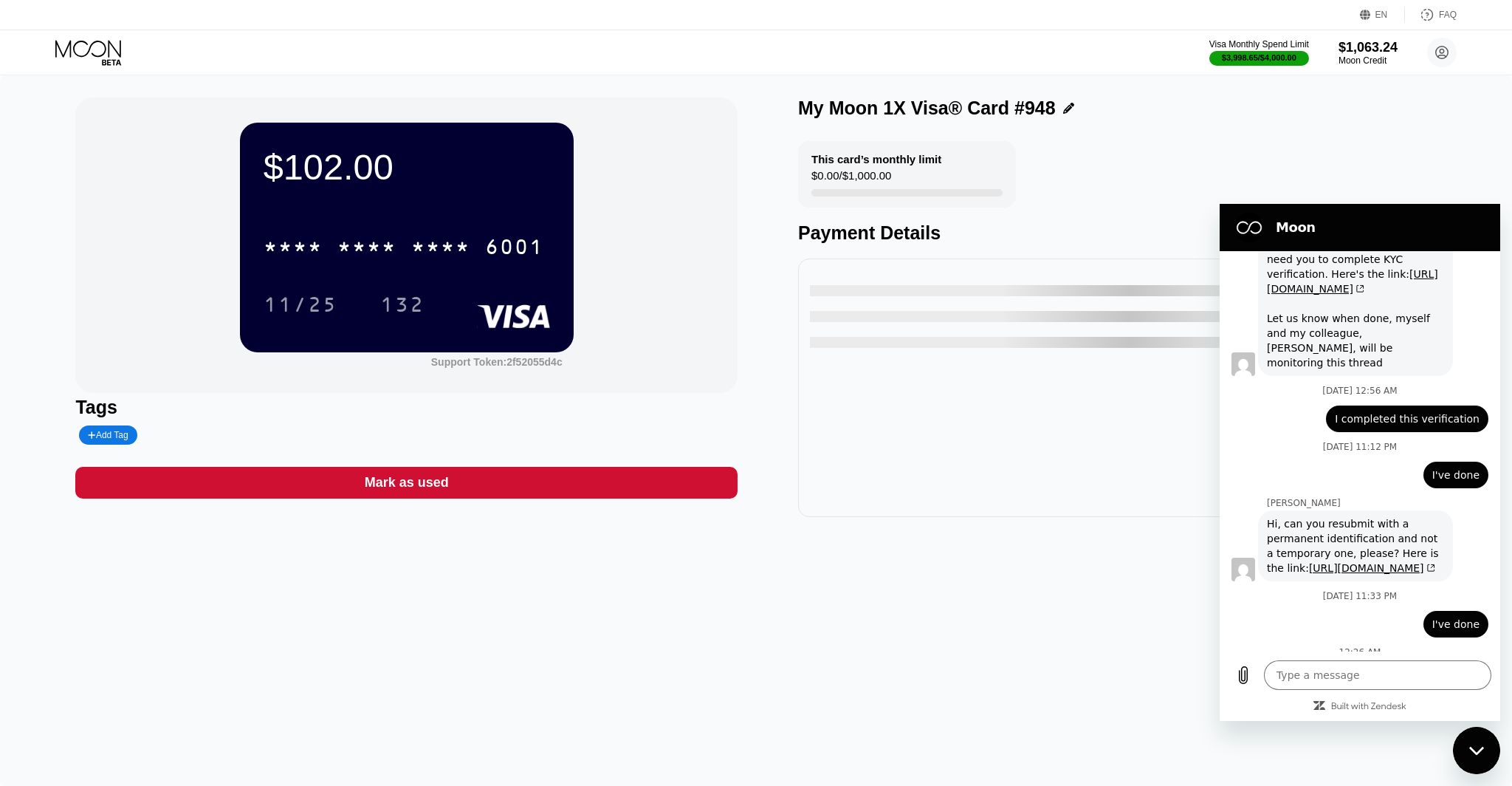
click at [1472, 746] on icon "Close messaging window" at bounding box center [1477, 751] width 16 height 10
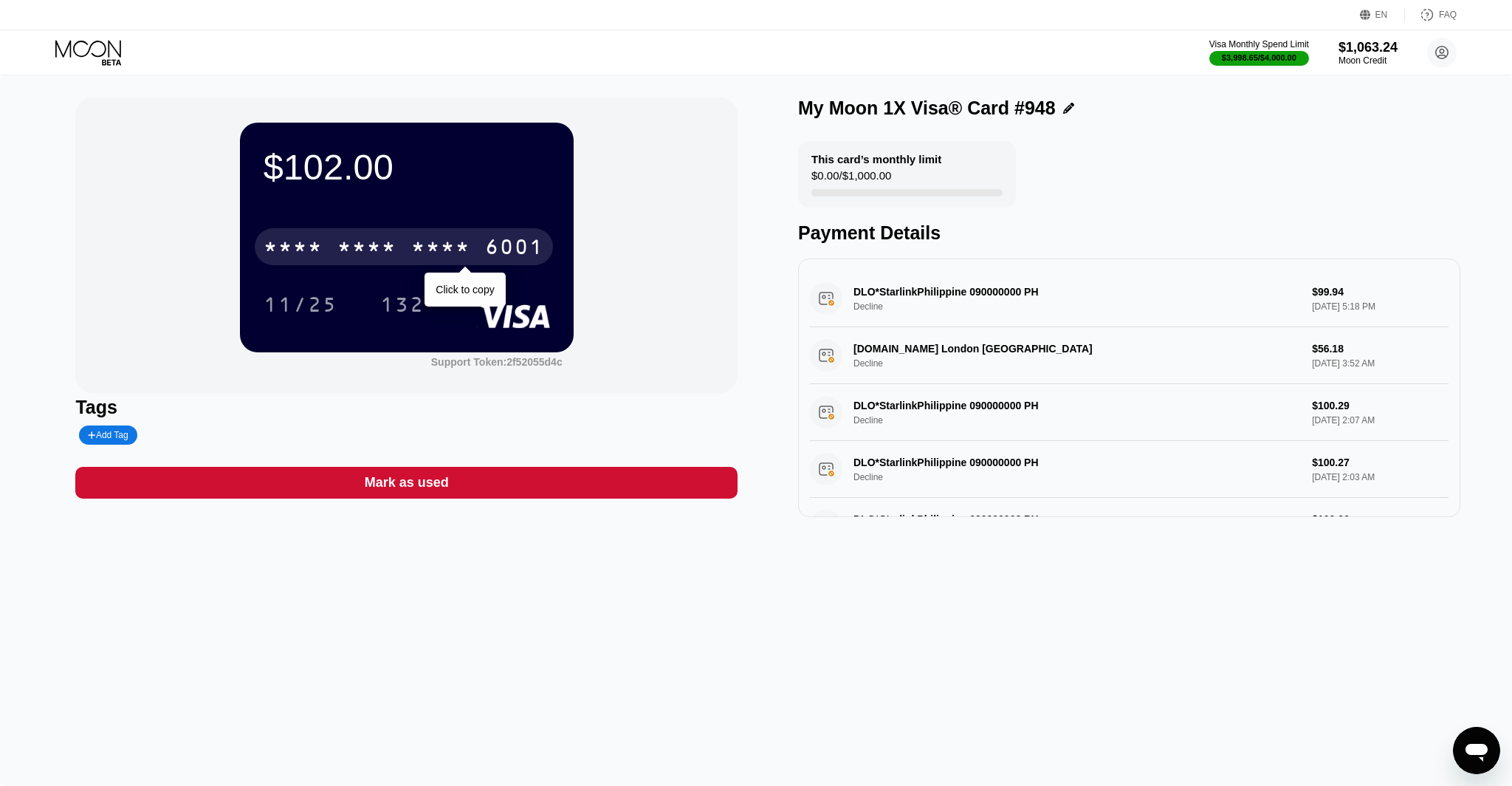
click at [366, 236] on div "* * * * * * * * * * * * 6001" at bounding box center [403, 246] width 298 height 37
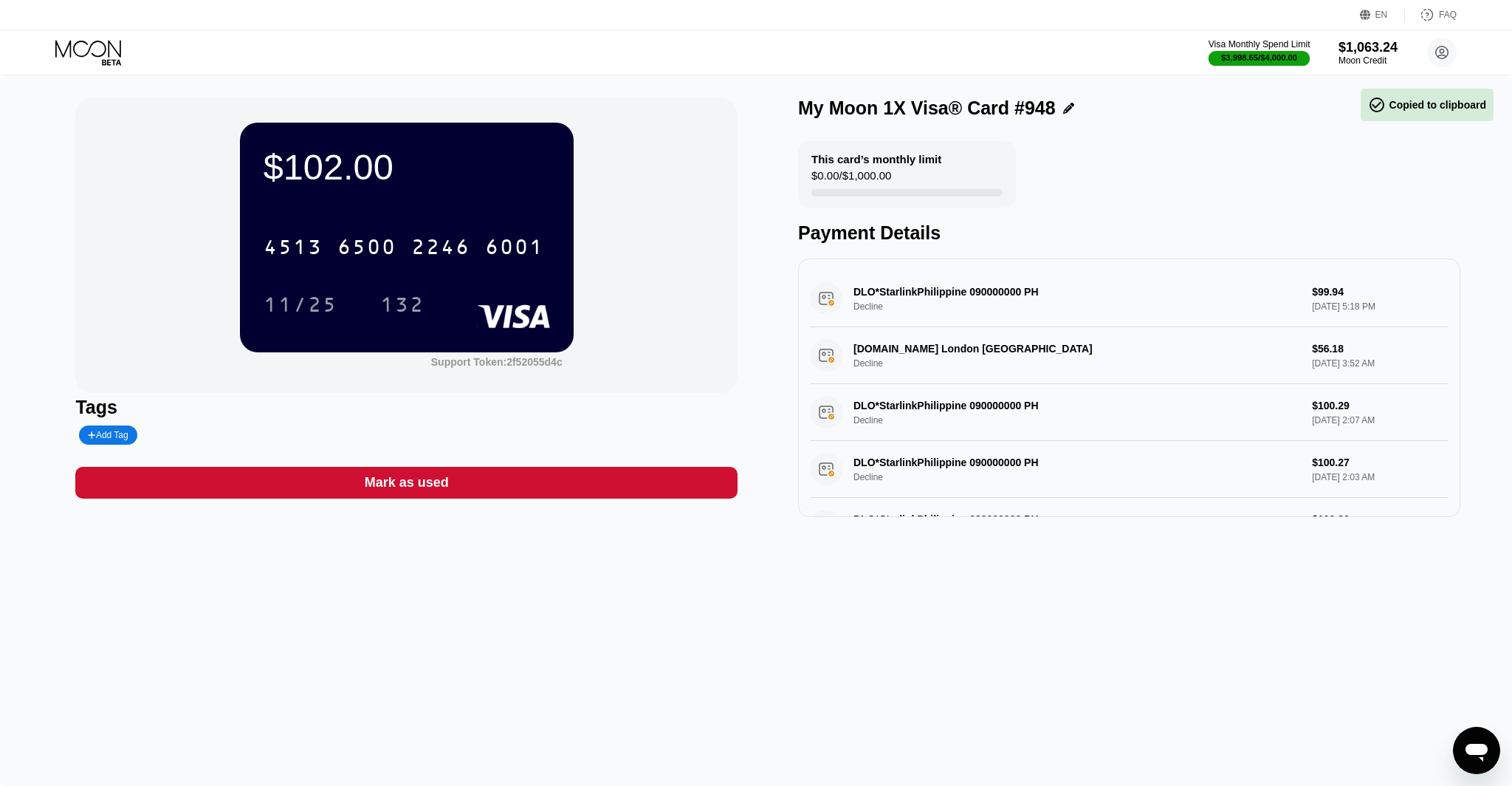
click at [1231, 44] on div "Visa Monthly Spend Limit" at bounding box center [1258, 44] width 102 height 11
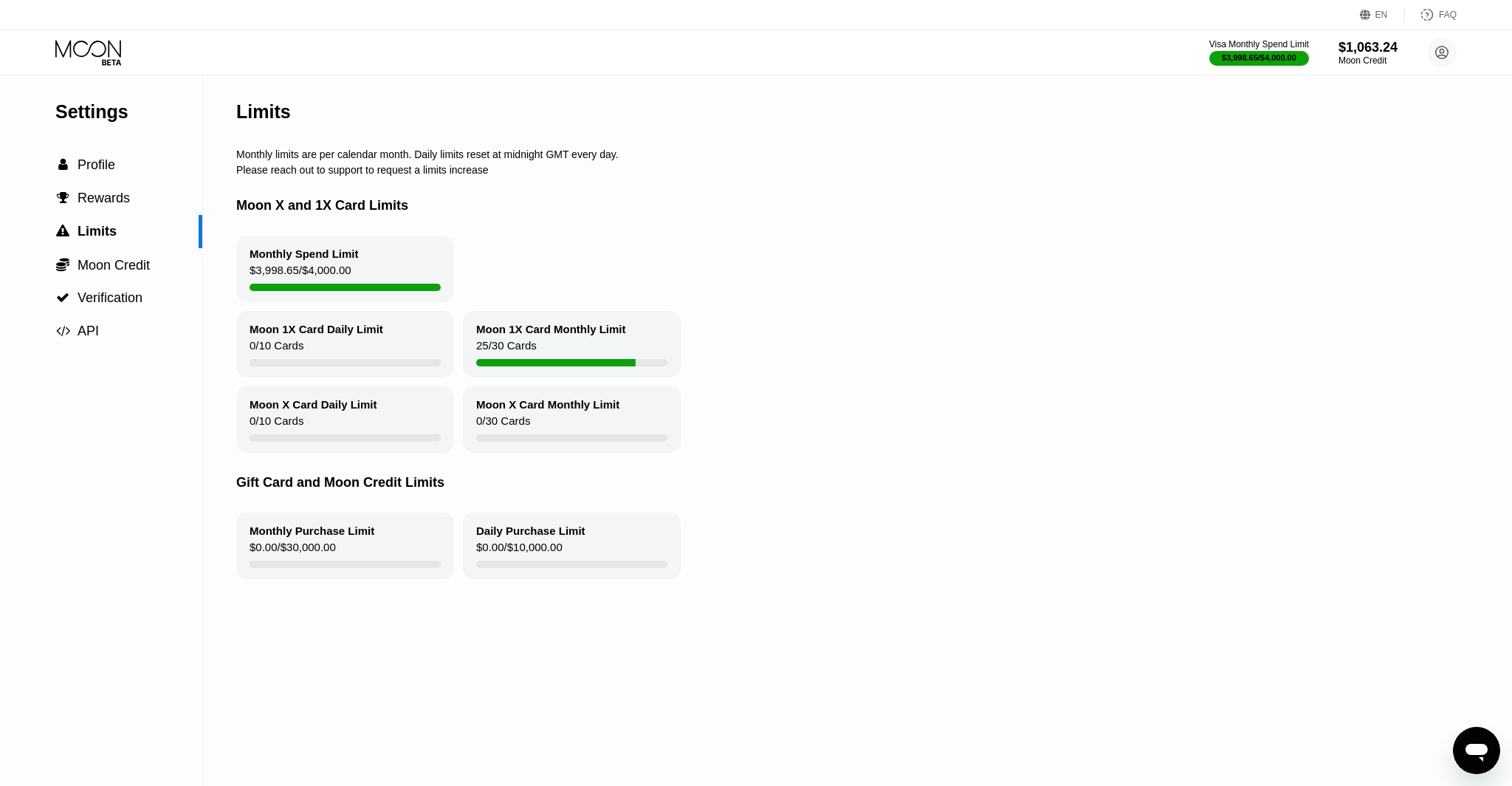
type textarea "x"
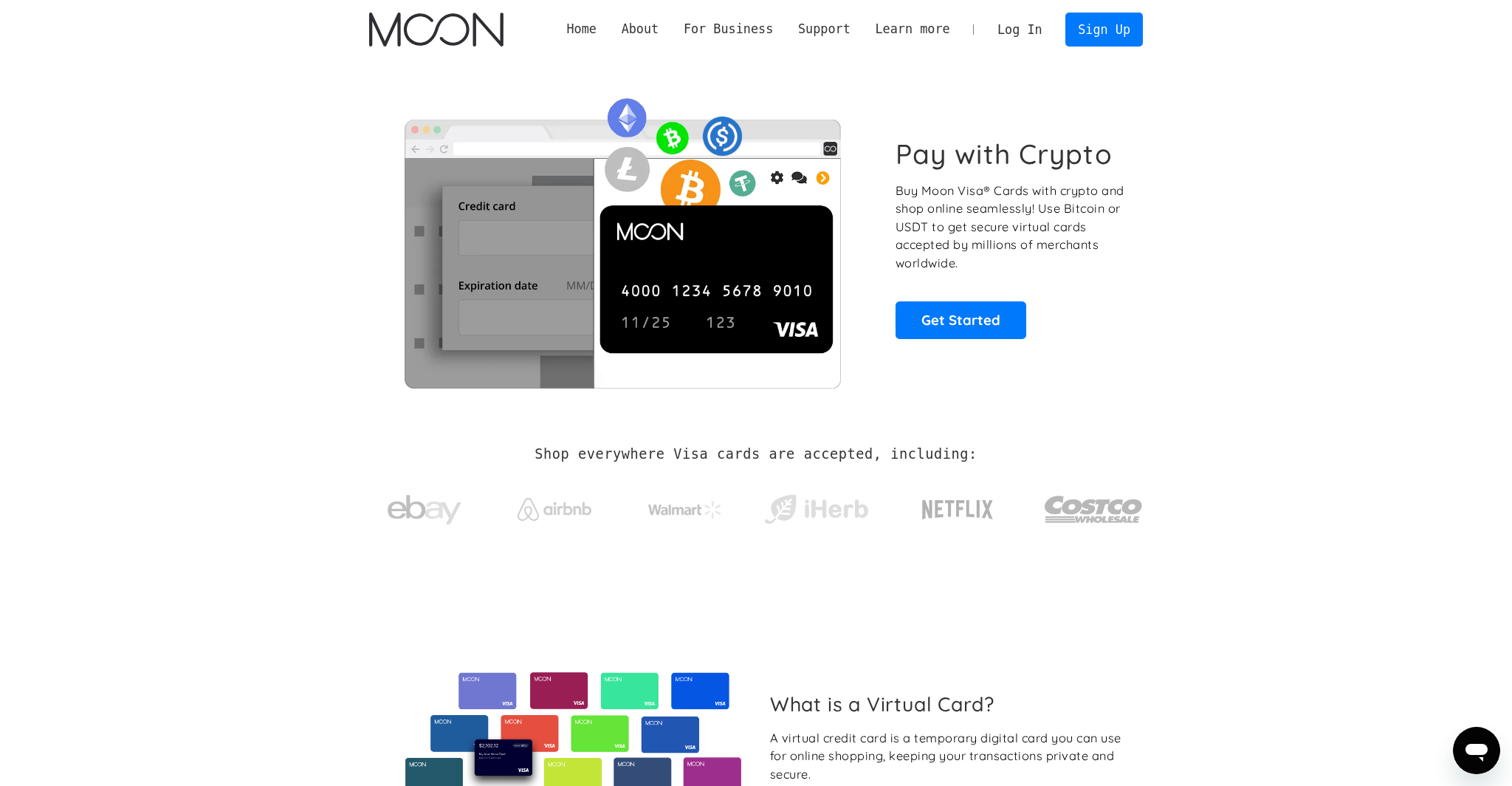
click at [1012, 31] on link "Log In" at bounding box center [1019, 29] width 70 height 32
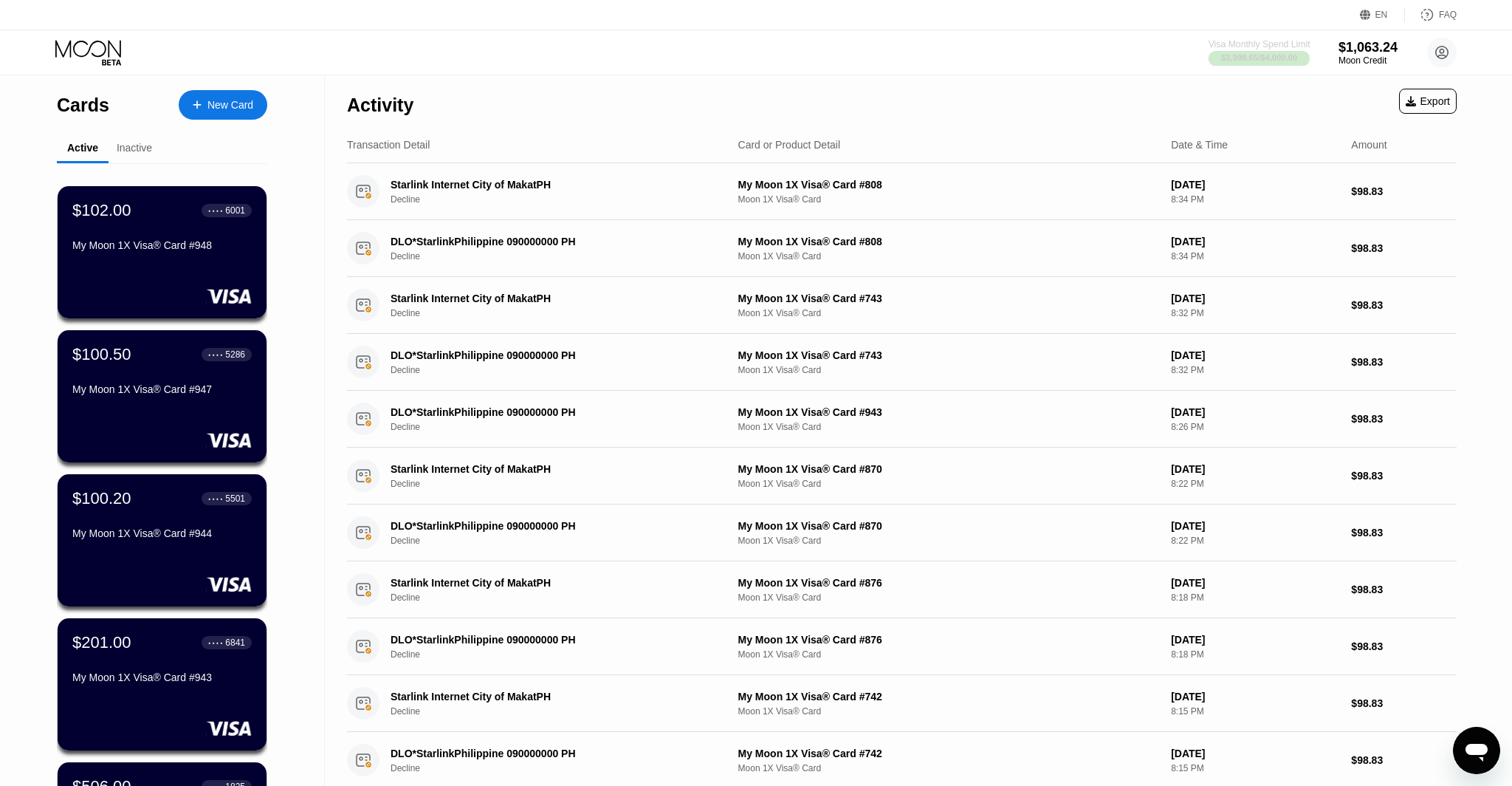
click at [1220, 47] on div "Visa Monthly Spend Limit" at bounding box center [1258, 44] width 102 height 11
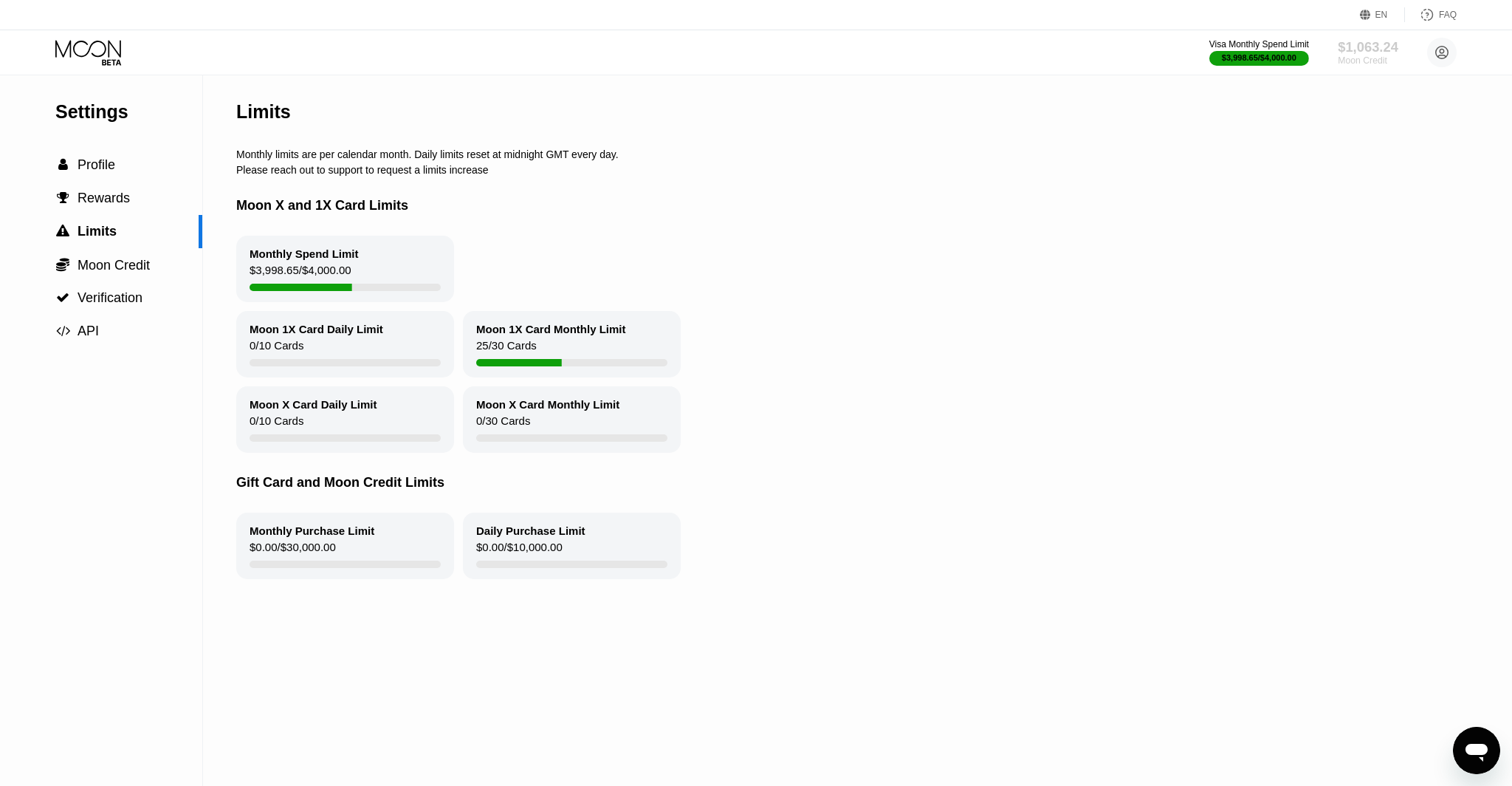
click at [1368, 58] on div "Moon Credit" at bounding box center [1367, 60] width 60 height 11
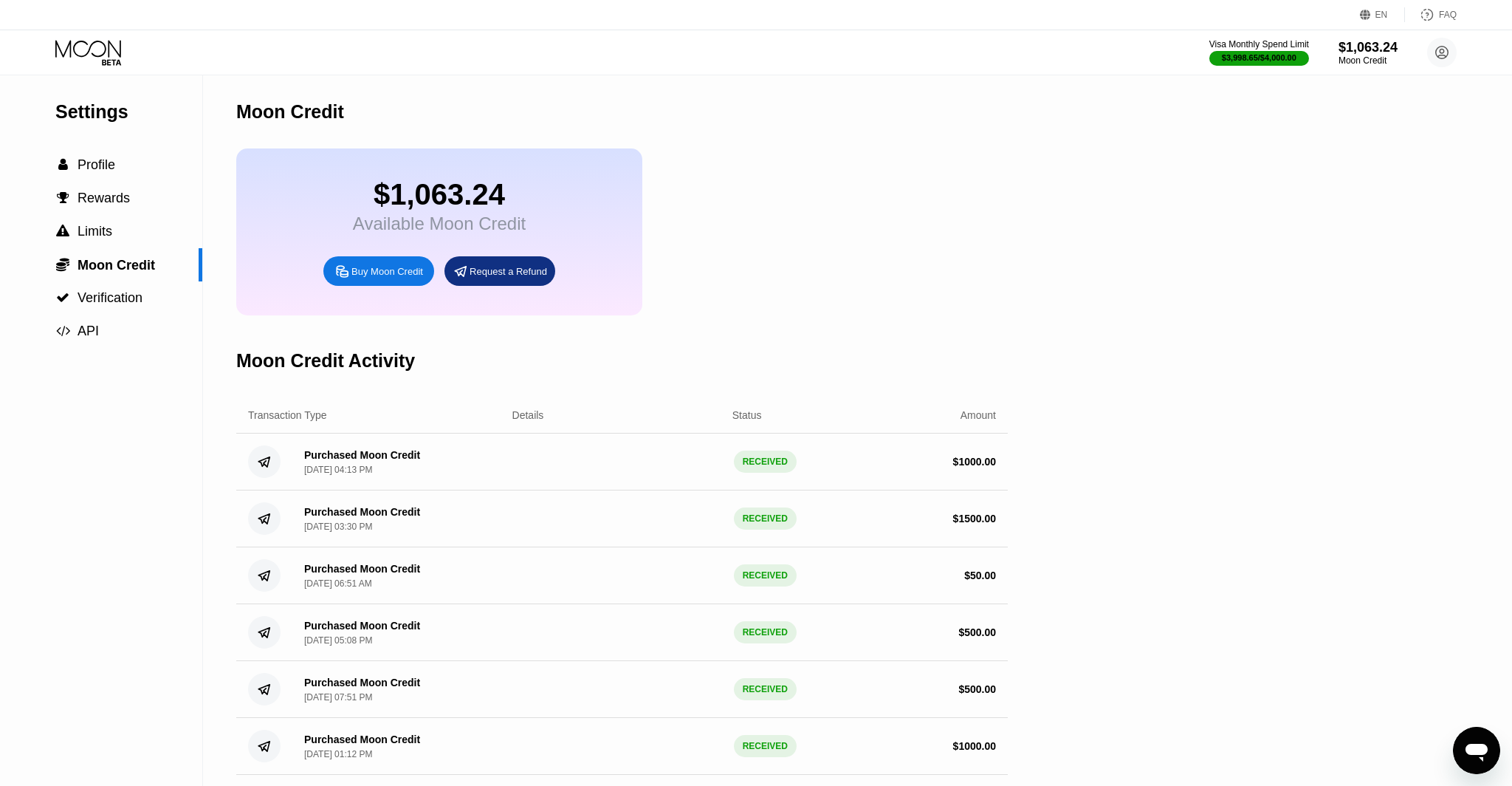
click at [1469, 737] on div "Open messaging window" at bounding box center [1476, 750] width 45 height 45
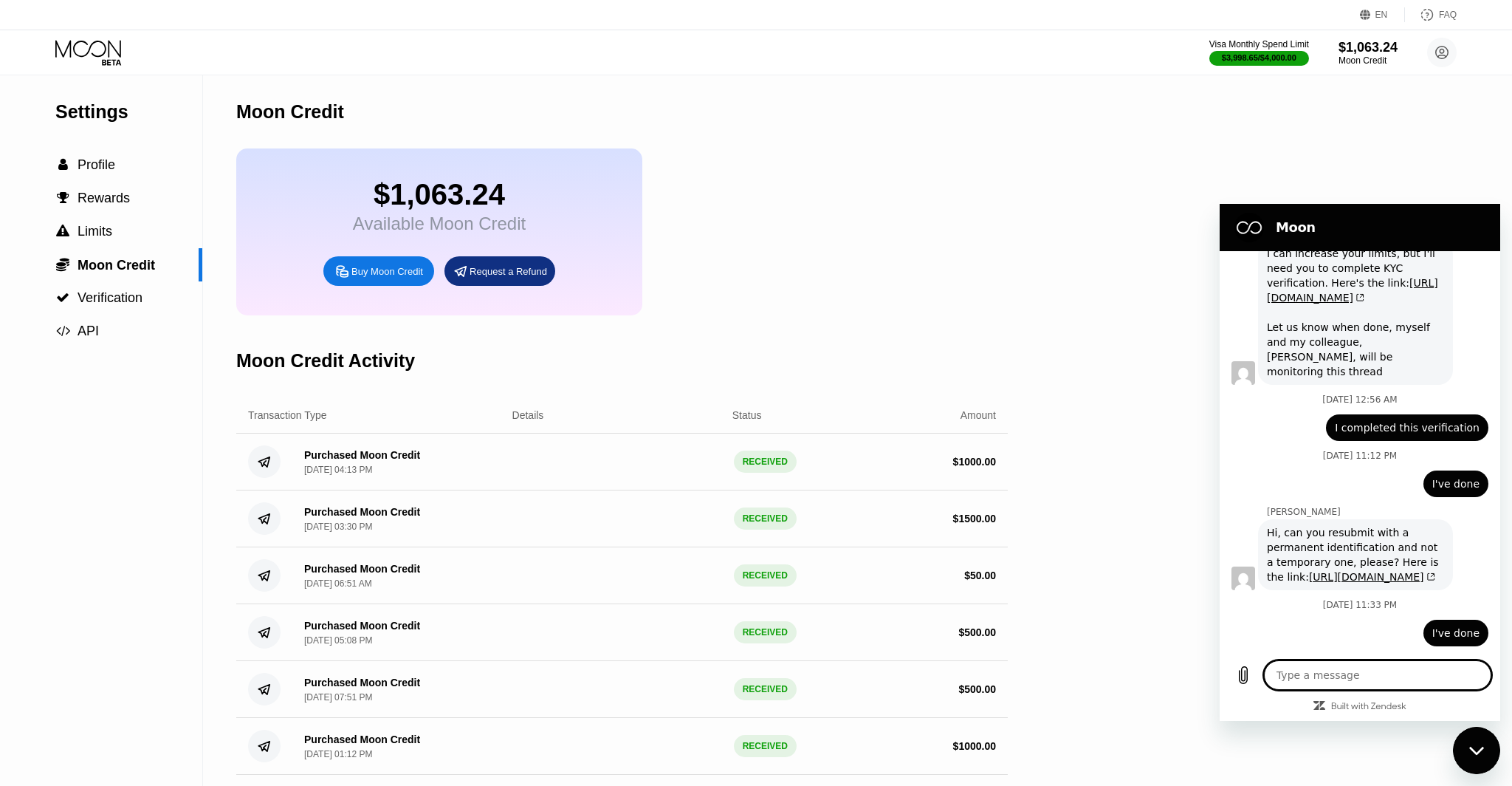
scroll to position [5531, 0]
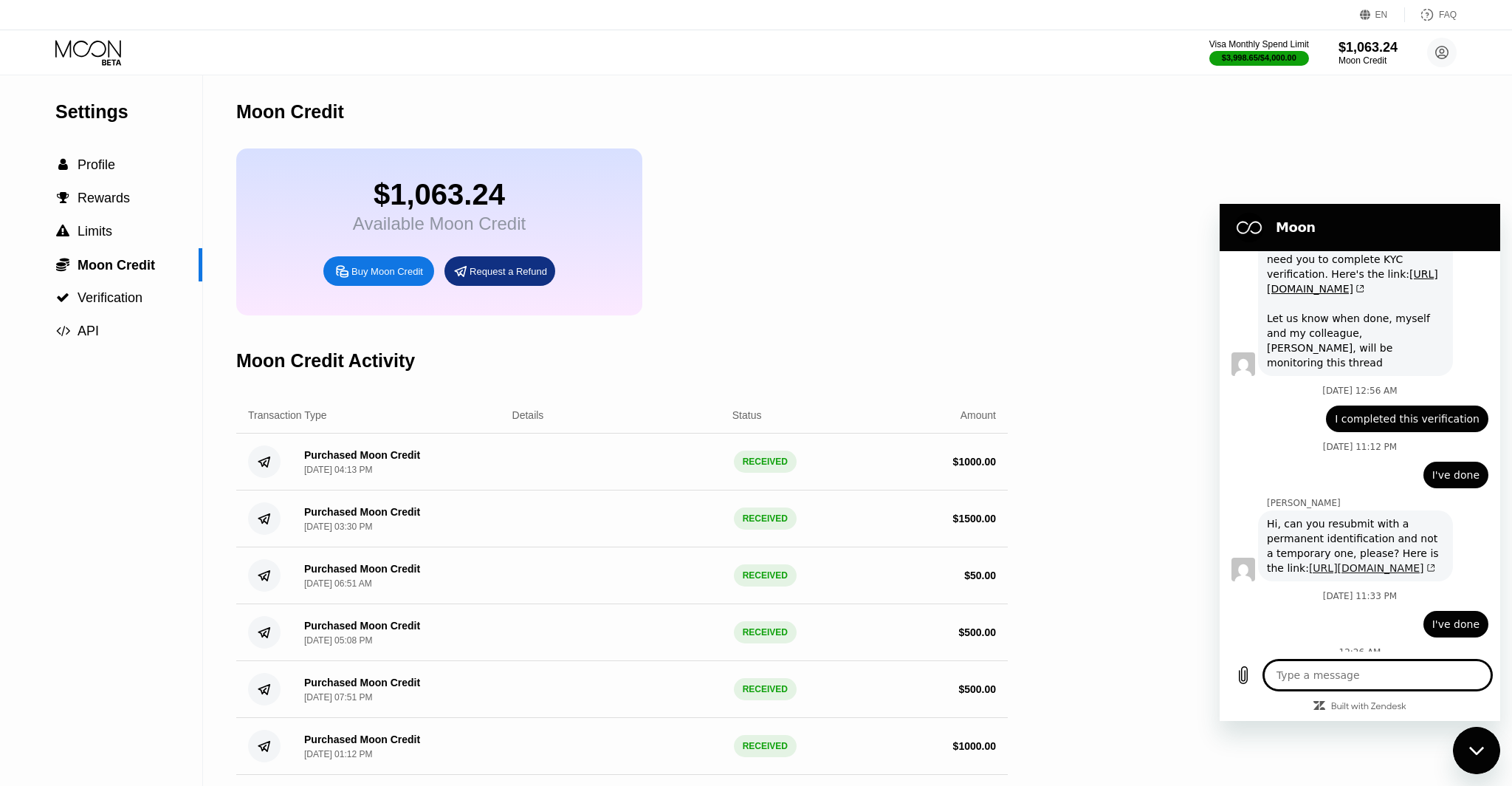
click at [1308, 562] on link "[URL][DOMAIN_NAME]" at bounding box center [1371, 568] width 126 height 12
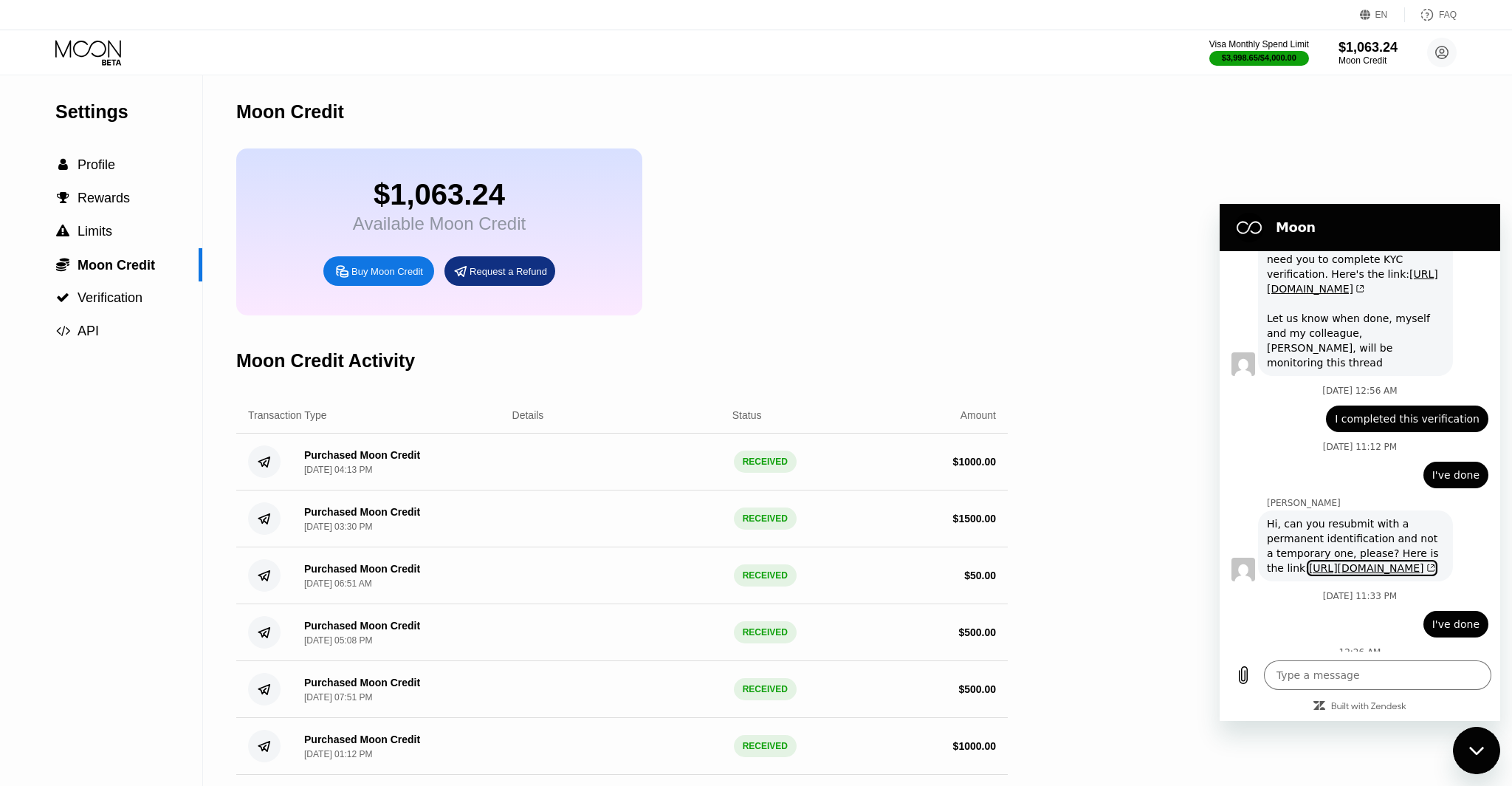
type textarea "x"
click at [1321, 602] on div "Web User 4c3ff8f9-5ba2-425b-ba92-62b1de24bac0 says: I've done" at bounding box center [1353, 619] width 269 height 36
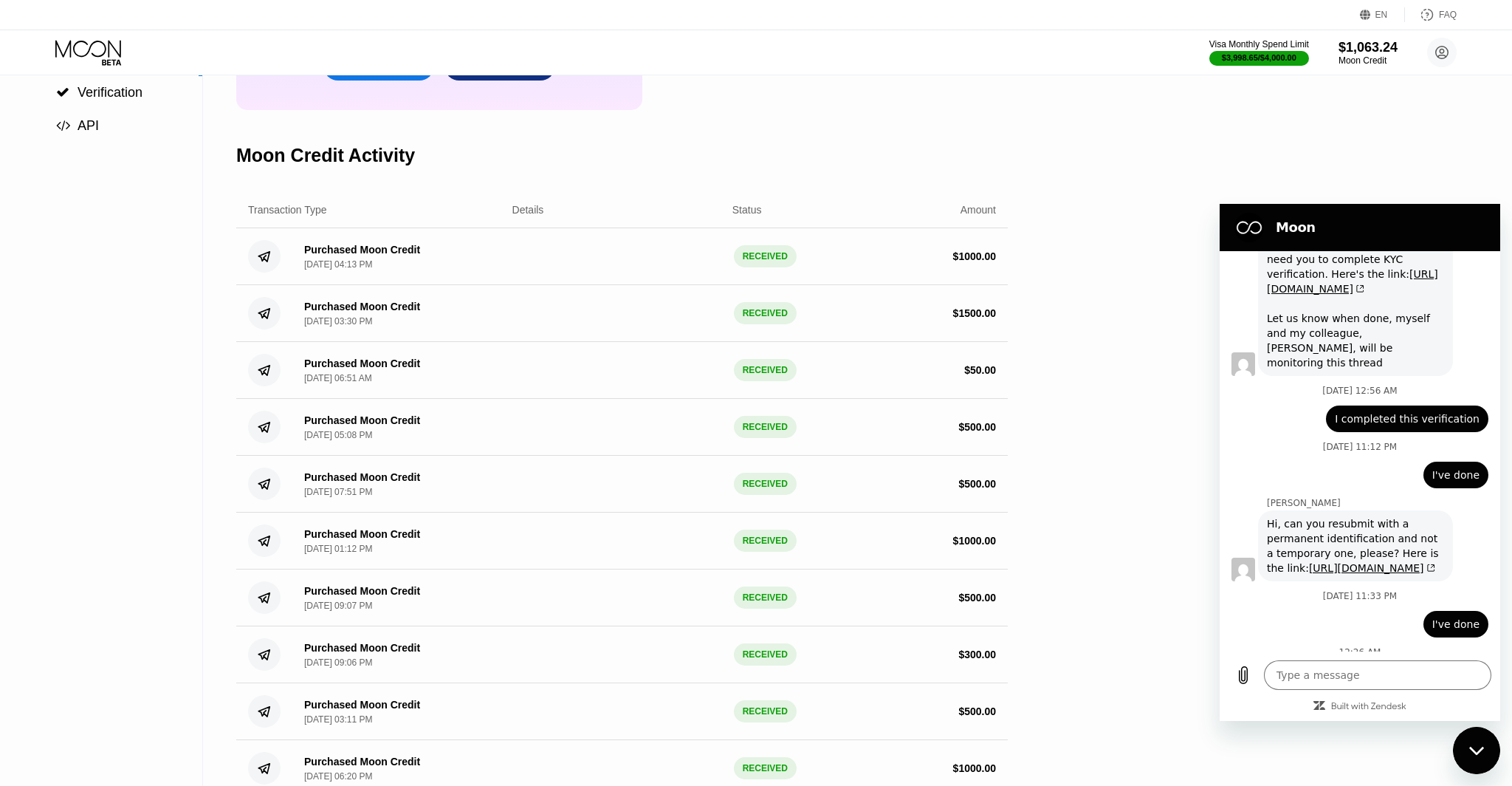
scroll to position [0, 0]
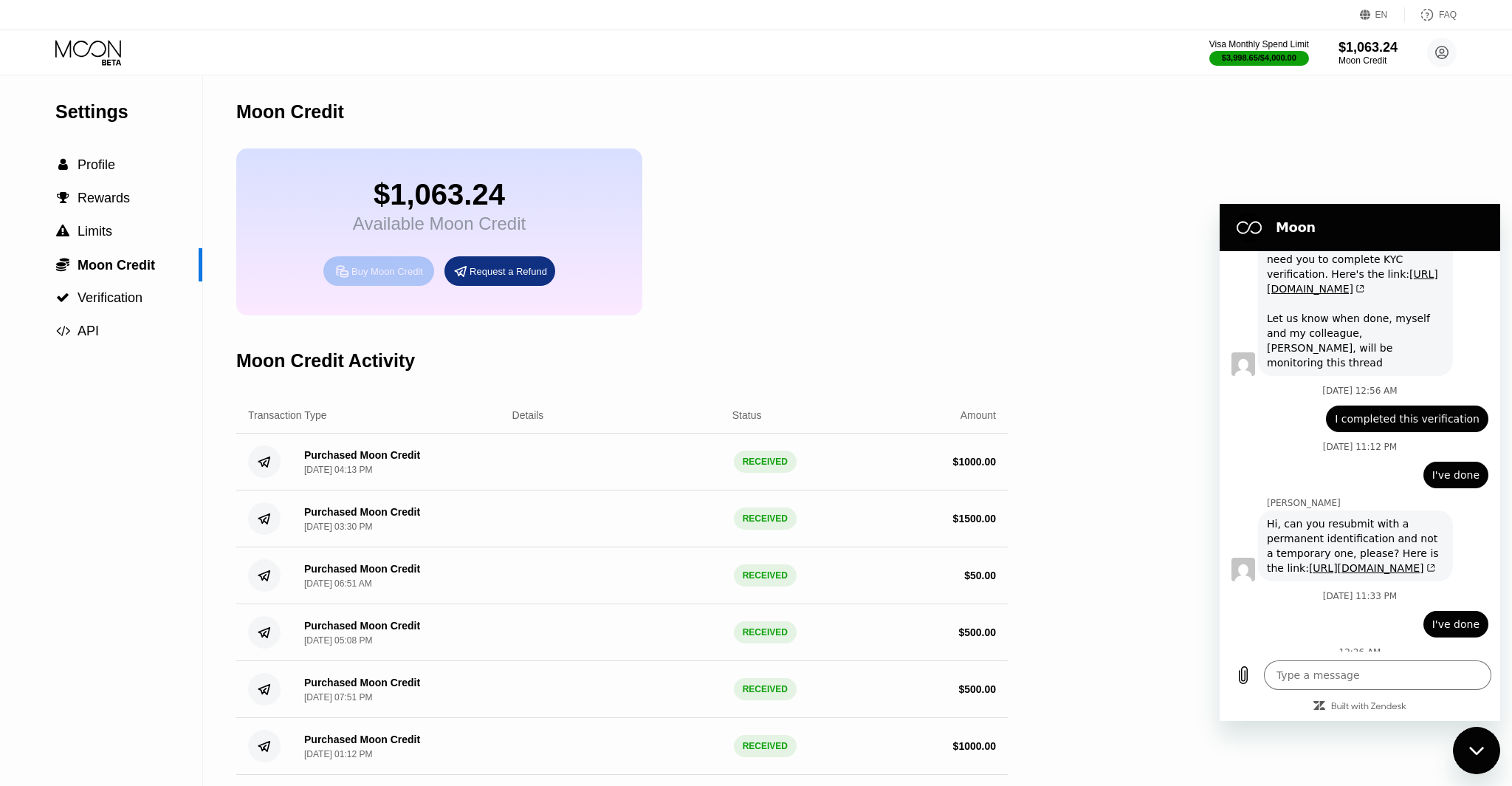
click at [388, 262] on div "Buy Moon Credit" at bounding box center [378, 271] width 111 height 29
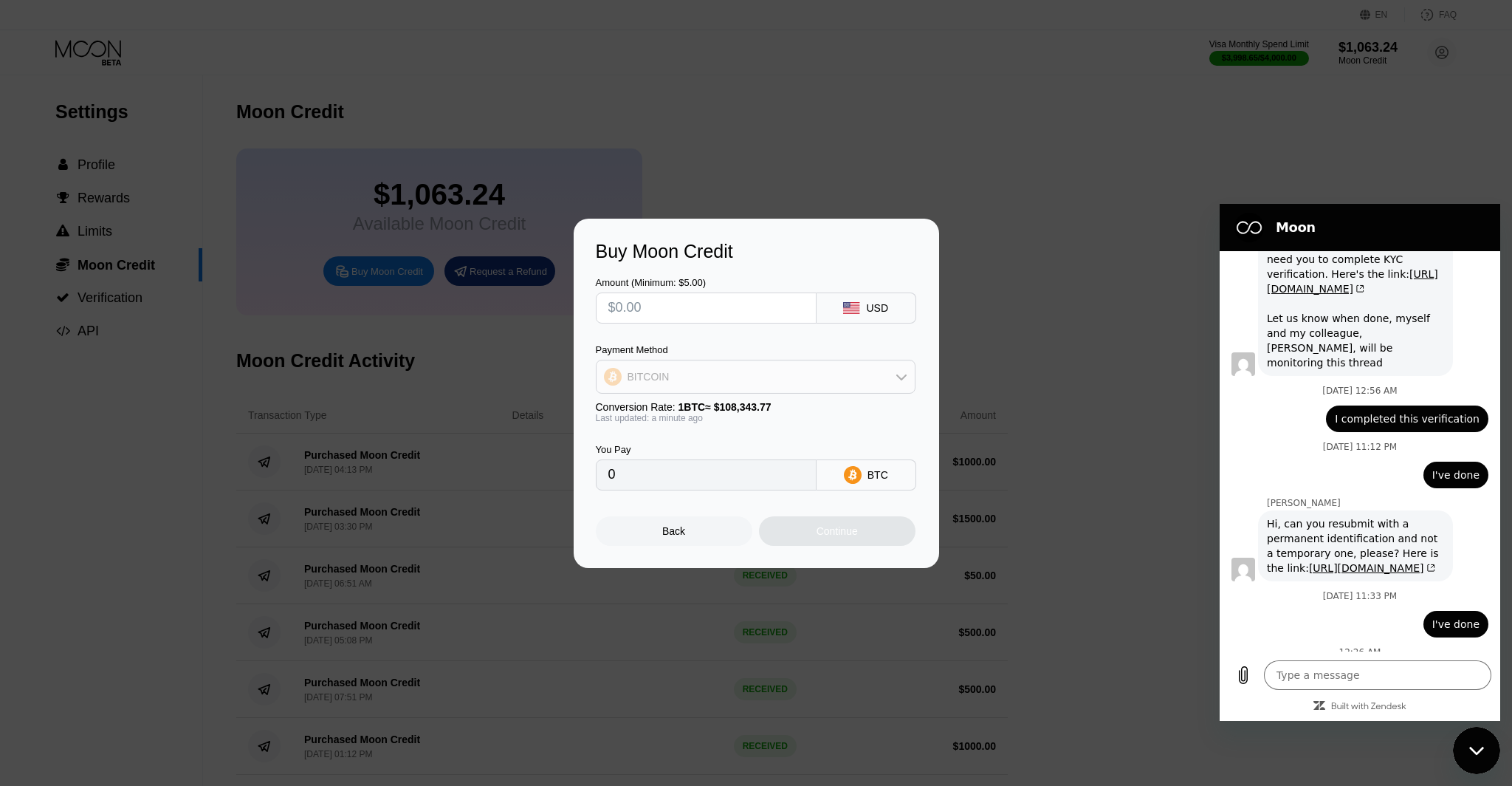
click at [736, 376] on div "BITCOIN" at bounding box center [756, 377] width 318 height 29
click at [738, 486] on div "USDC on Polygon" at bounding box center [764, 482] width 278 height 12
click at [632, 289] on div "Amount (Minimum: $5.00)" at bounding box center [706, 300] width 221 height 47
click at [628, 300] on input "text" at bounding box center [706, 308] width 196 height 29
type input "$2"
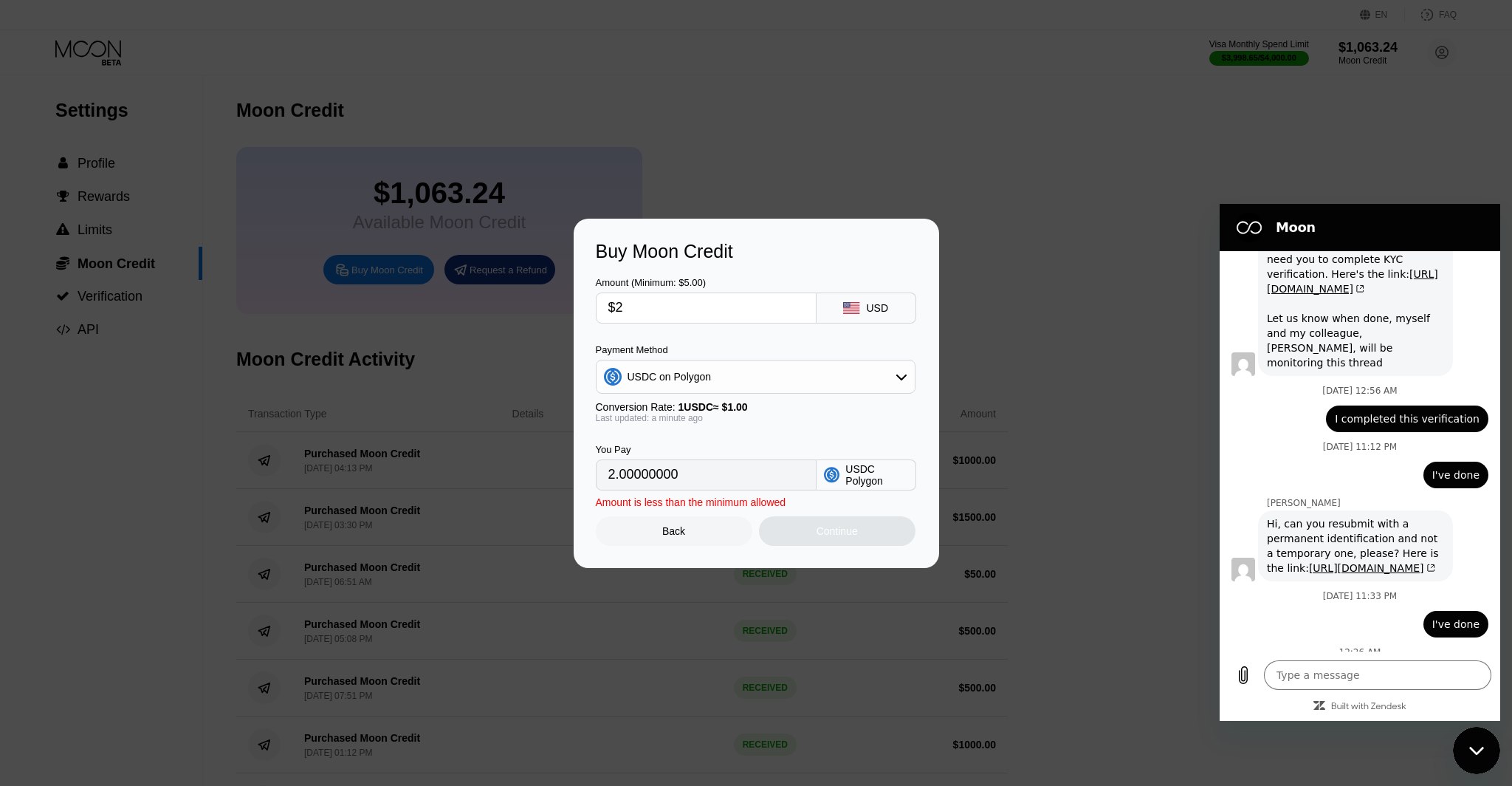
type input "2.00000000"
type input "$22"
type input "22.00000000"
type input "$222"
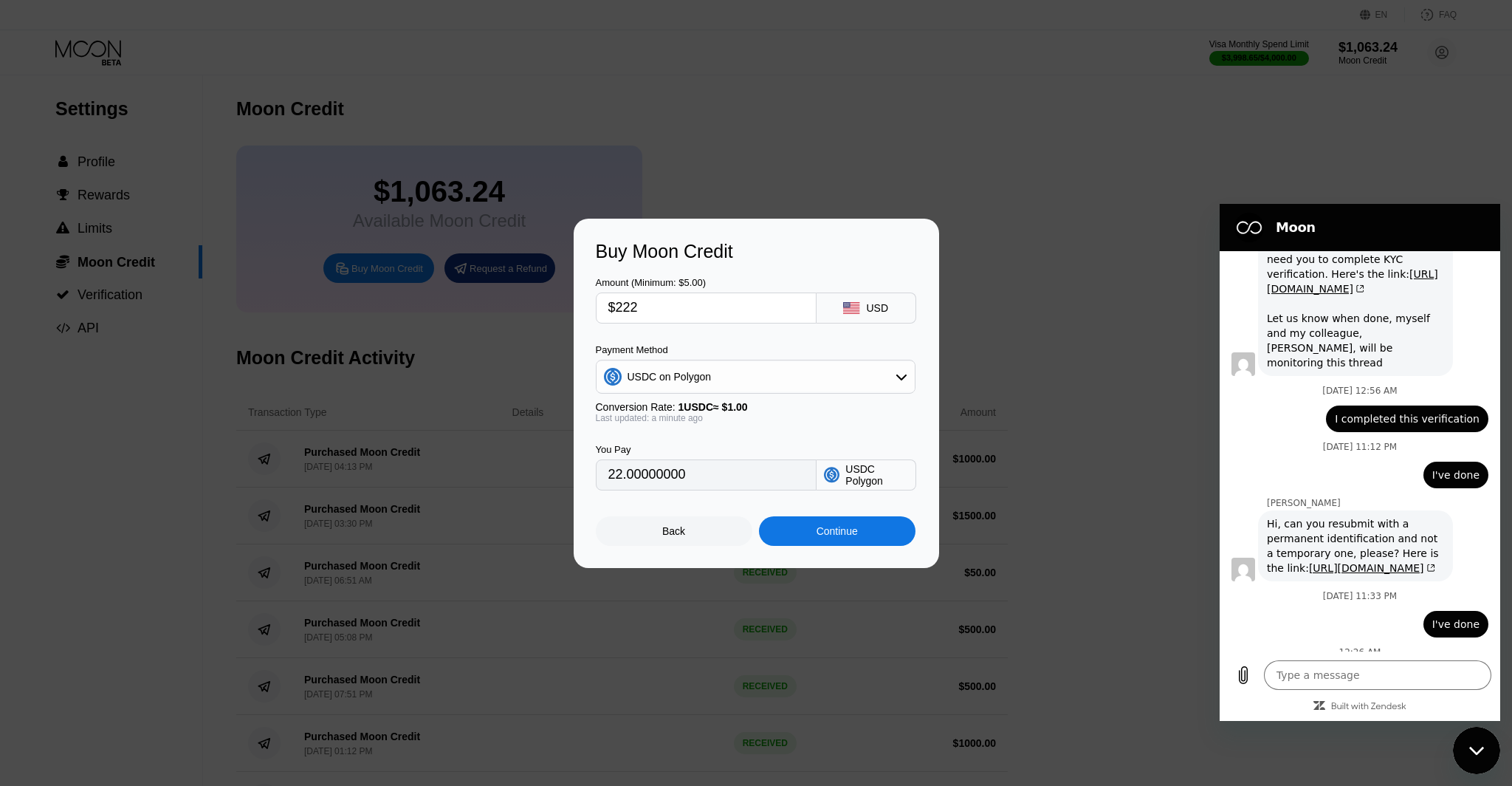
type input "222.00000000"
type input "$2222"
type input "2222.00000000"
type input "$1999.99"
type input "1999.99000000"
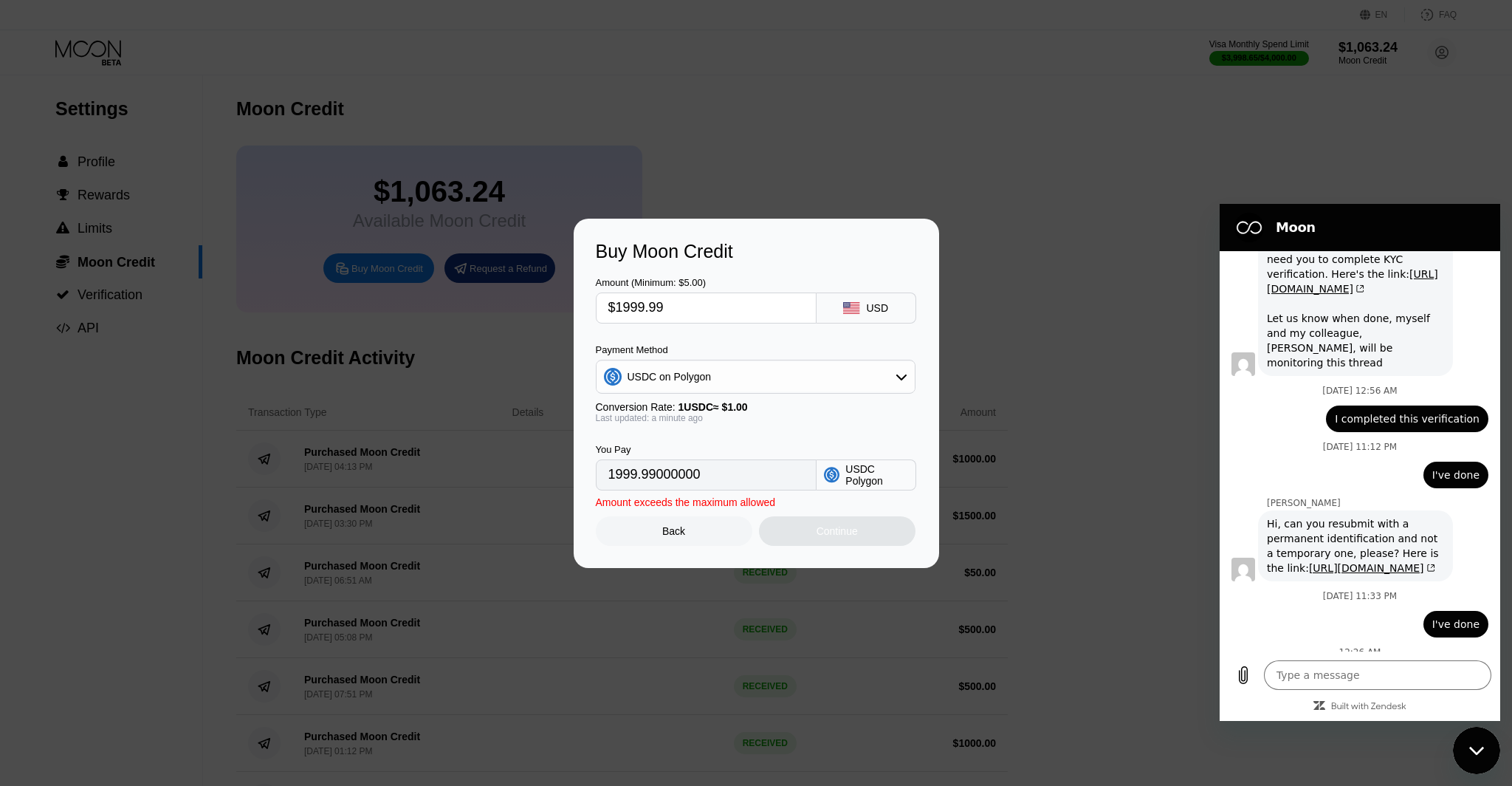
click at [674, 531] on div "Back" at bounding box center [674, 531] width 23 height 12
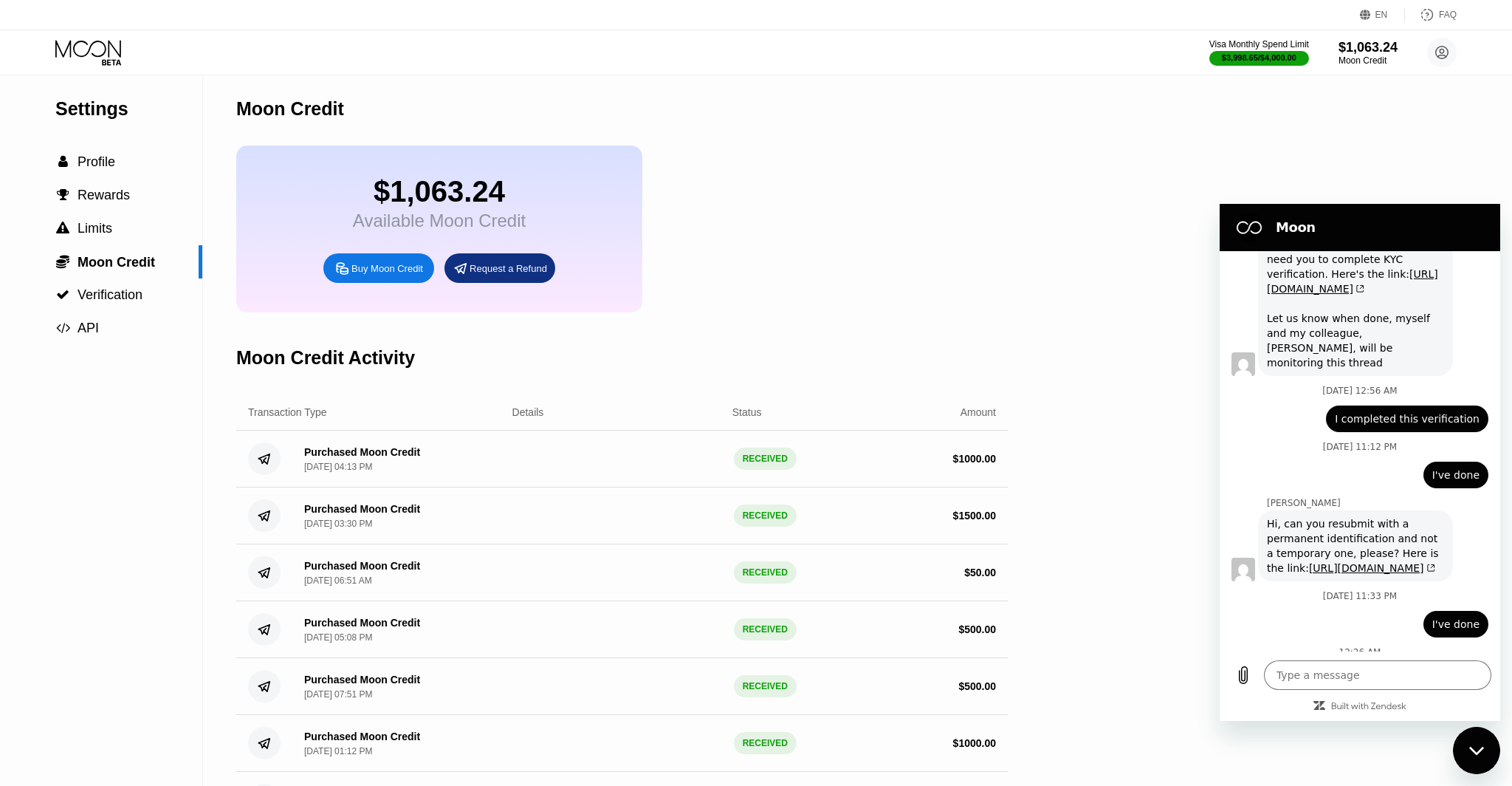
click at [70, 45] on icon at bounding box center [88, 49] width 66 height 17
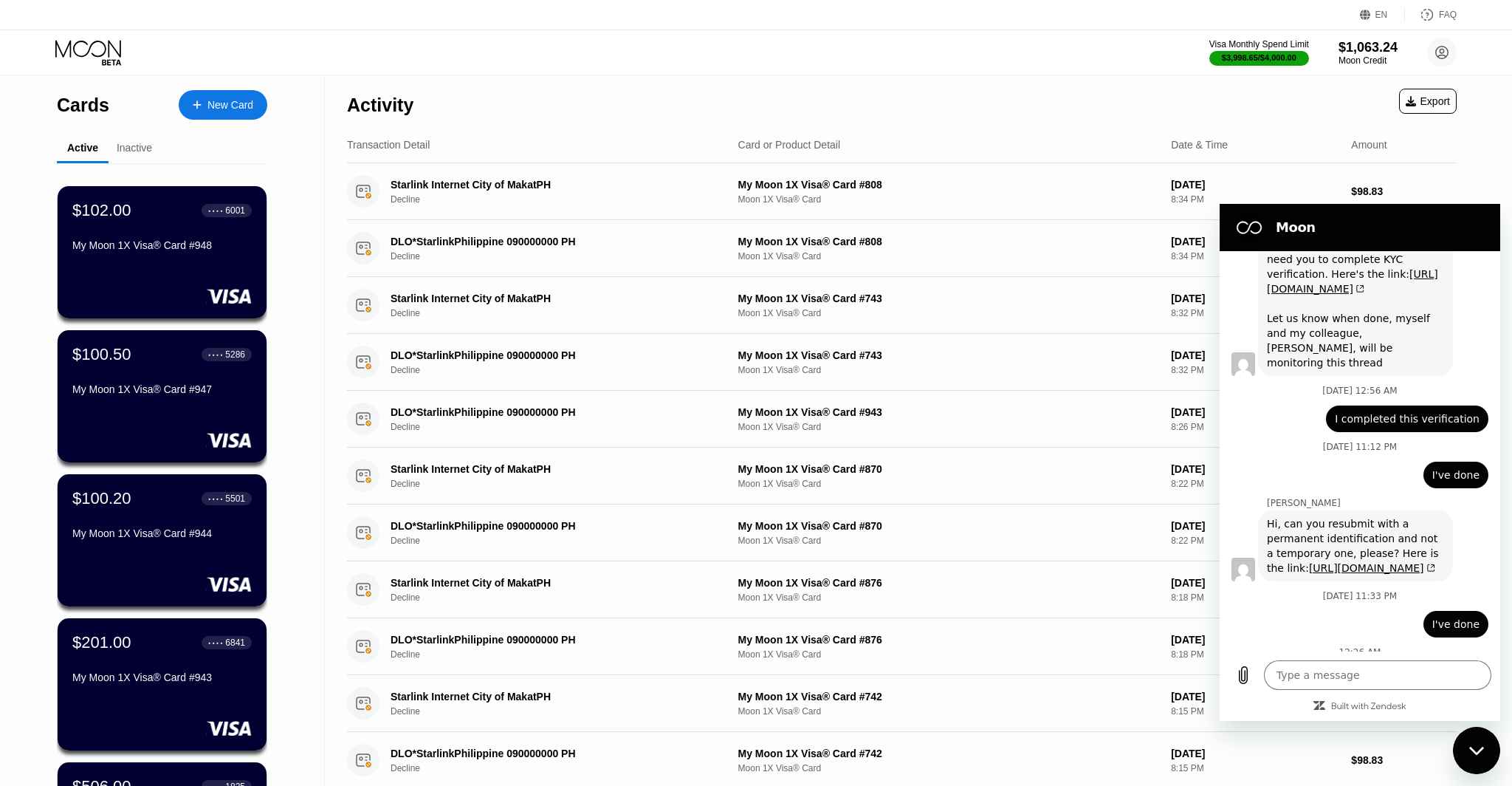
click at [128, 149] on div "Inactive" at bounding box center [134, 147] width 36 height 12
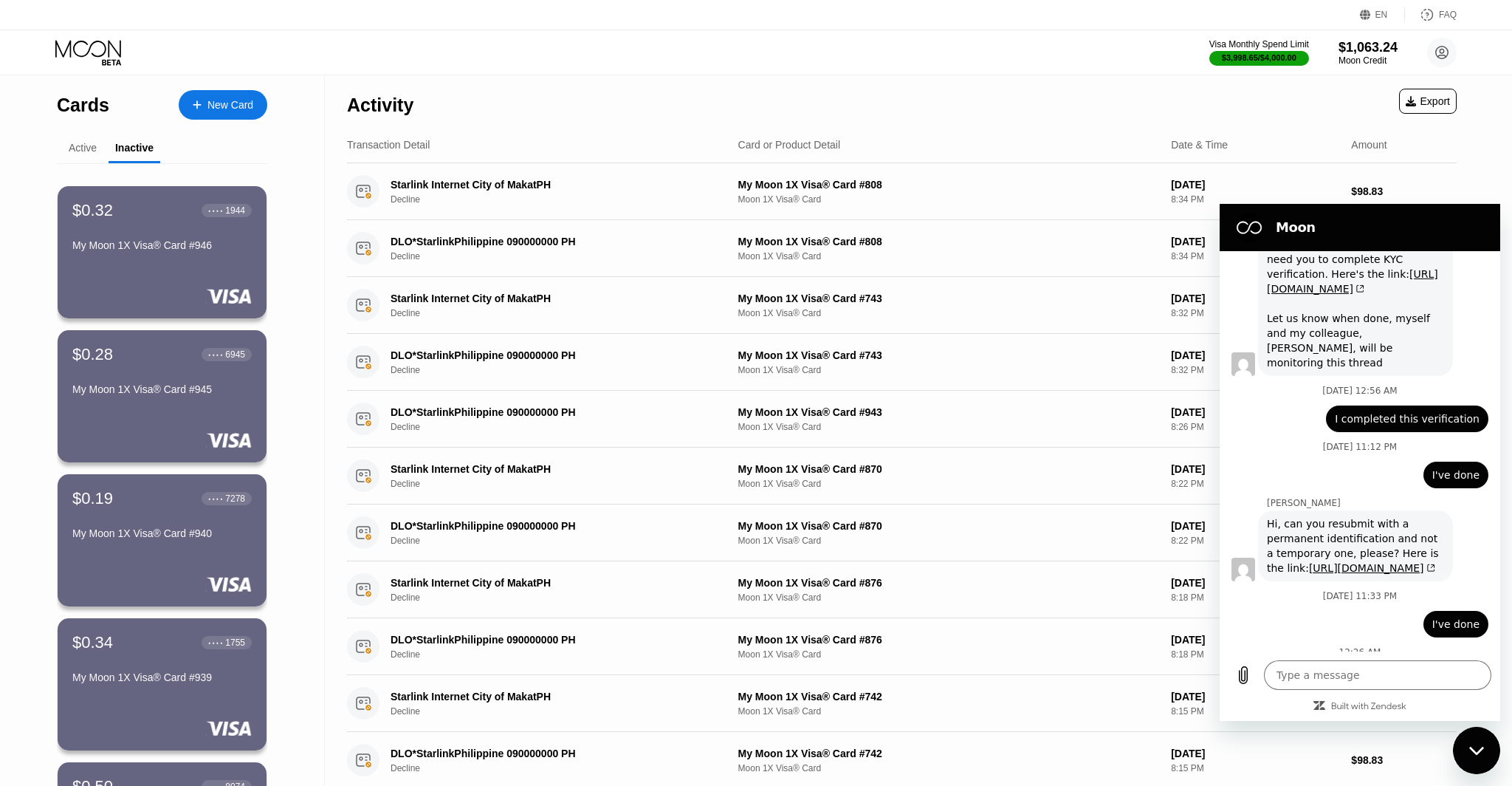
click at [96, 153] on div "Active" at bounding box center [82, 149] width 51 height 29
type textarea "x"
